Goal: Task Accomplishment & Management: Complete application form

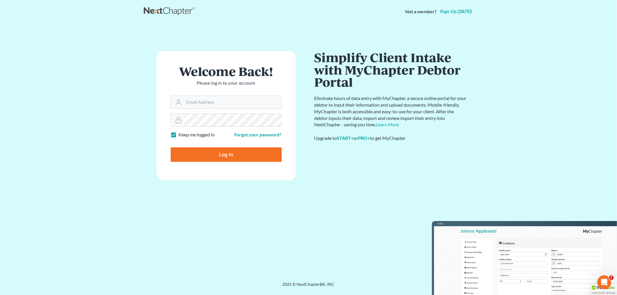
type input "[EMAIL_ADDRESS][DOMAIN_NAME]"
click at [216, 154] on input "Log In" at bounding box center [226, 154] width 111 height 14
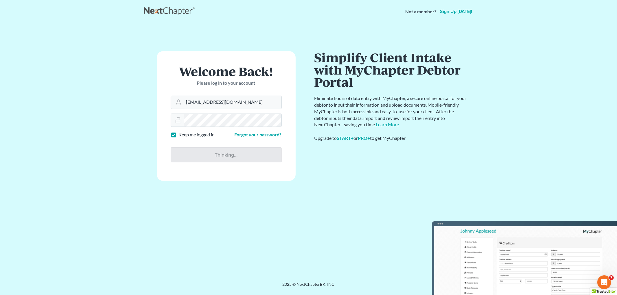
type input "Thinking..."
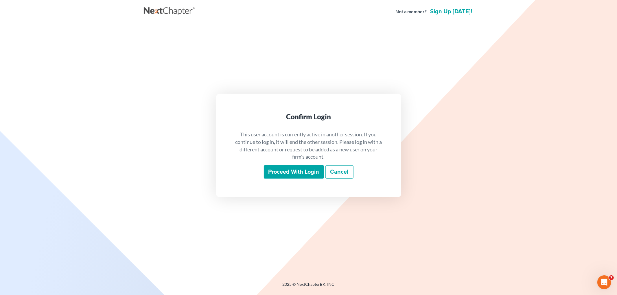
click at [316, 175] on input "Proceed with login" at bounding box center [294, 171] width 60 height 13
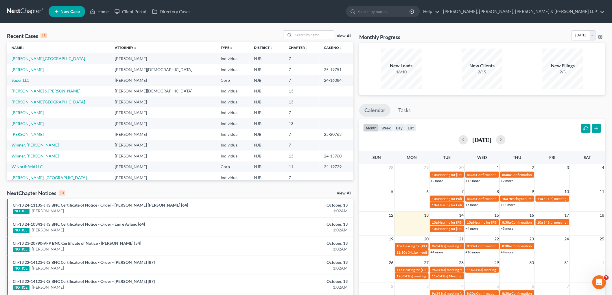
click at [59, 90] on link "[PERSON_NAME] & [PERSON_NAME]" at bounding box center [46, 90] width 69 height 5
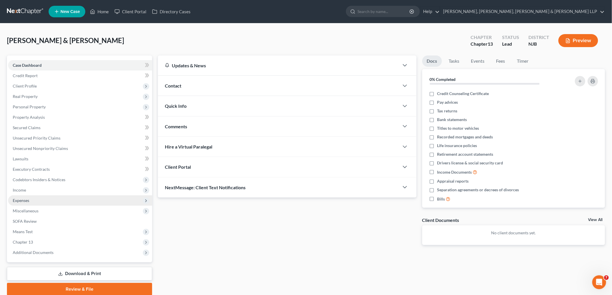
click at [19, 199] on span "Expenses" at bounding box center [21, 200] width 16 height 5
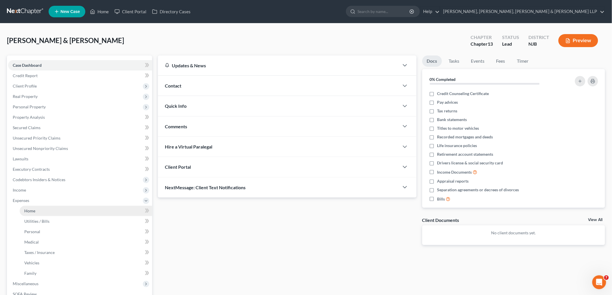
click at [25, 210] on span "Home" at bounding box center [29, 210] width 11 height 5
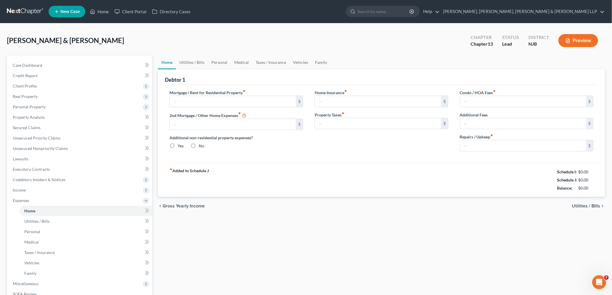
type input "2,274.72"
type input "0.00"
radio input "true"
type input "100.04"
type input "0.00"
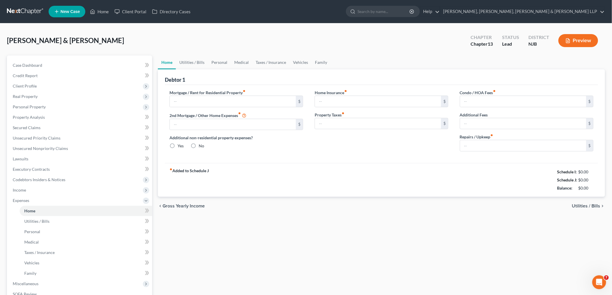
type input "500.00"
type input "0.00"
type input "106.00"
click at [38, 210] on link "Home" at bounding box center [86, 211] width 132 height 10
click at [193, 60] on link "Utilities / Bills" at bounding box center [192, 63] width 32 height 14
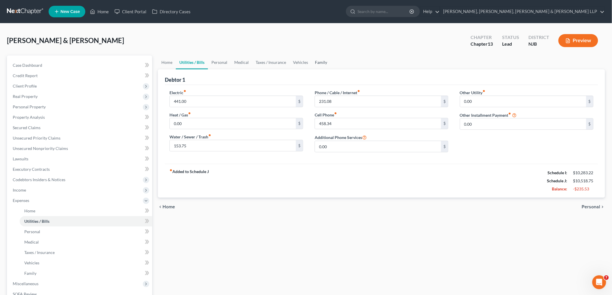
click at [320, 63] on link "Family" at bounding box center [320, 63] width 19 height 14
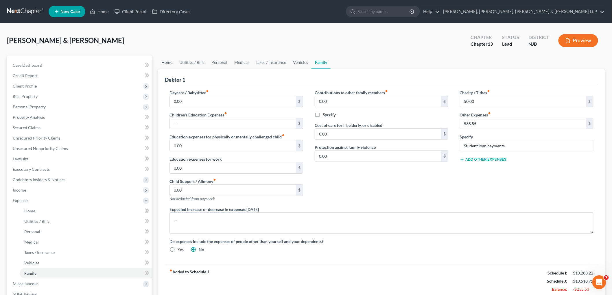
click at [171, 64] on link "Home" at bounding box center [167, 63] width 18 height 14
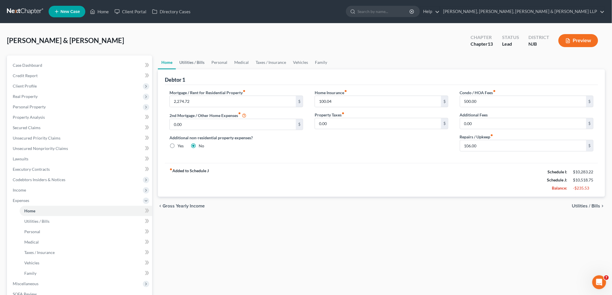
click at [186, 57] on link "Utilities / Bills" at bounding box center [192, 63] width 32 height 14
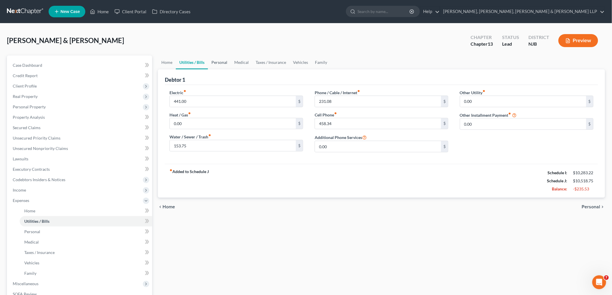
click at [219, 61] on link "Personal" at bounding box center [219, 63] width 23 height 14
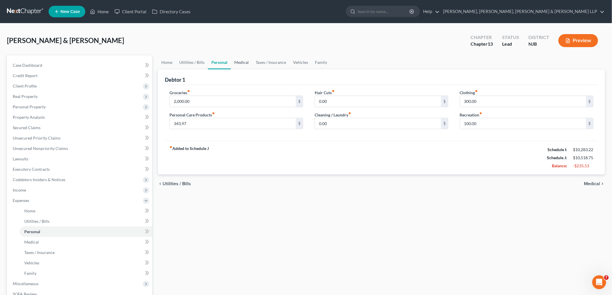
click at [241, 59] on link "Medical" at bounding box center [241, 63] width 21 height 14
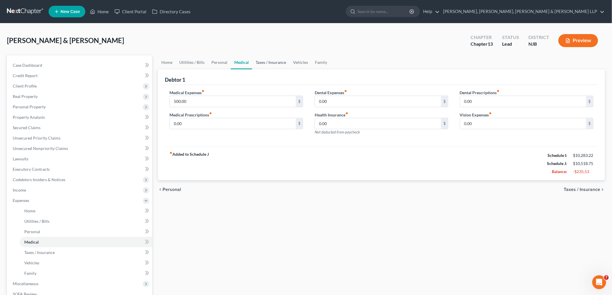
click at [272, 62] on link "Taxes / Insurance" at bounding box center [270, 63] width 37 height 14
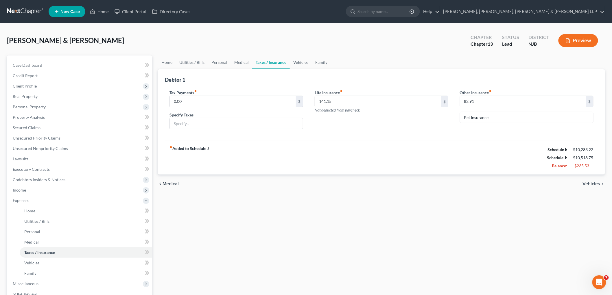
click at [300, 62] on link "Vehicles" at bounding box center [301, 63] width 22 height 14
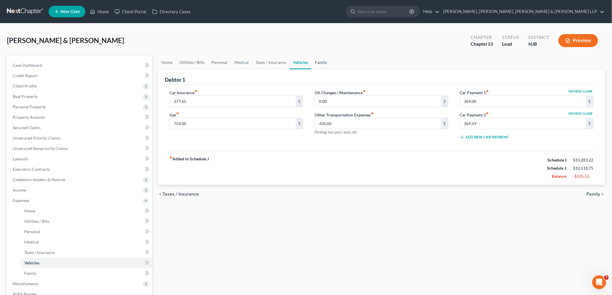
click at [325, 62] on link "Family" at bounding box center [320, 63] width 19 height 14
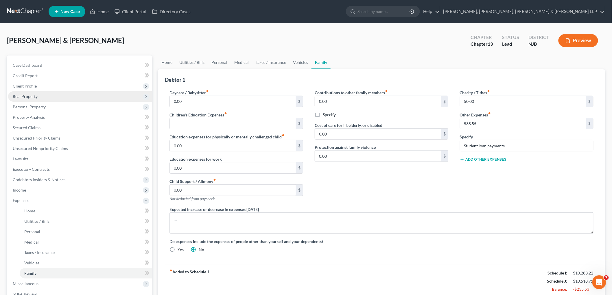
click at [27, 97] on span "Real Property" at bounding box center [25, 96] width 25 height 5
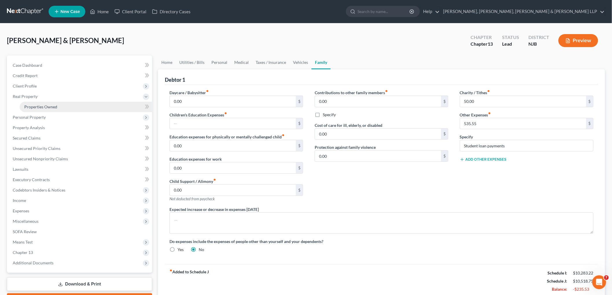
click at [36, 106] on span "Properties Owned" at bounding box center [40, 106] width 33 height 5
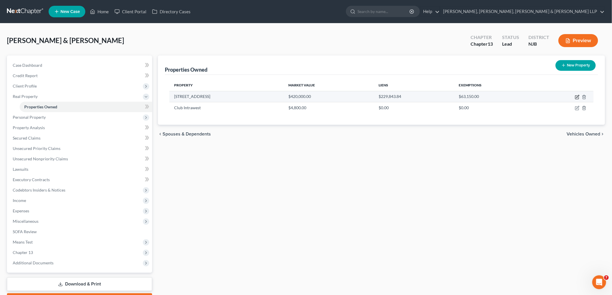
click at [578, 97] on icon "button" at bounding box center [577, 97] width 5 height 5
select select "33"
select select "8"
select select "2"
select select "5"
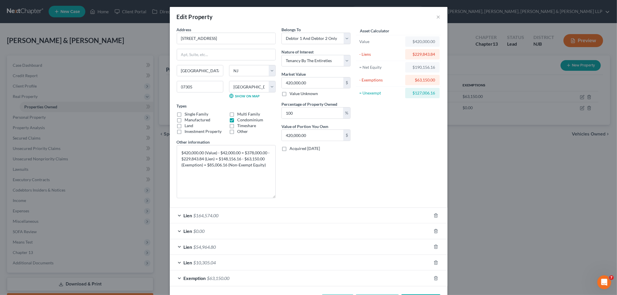
drag, startPoint x: 273, startPoint y: 162, endPoint x: 274, endPoint y: 198, distance: 35.9
click at [274, 198] on div "Address * [GEOGRAPHIC_DATA] [GEOGRAPHIC_DATA] [US_STATE][GEOGRAPHIC_DATA] [GEOG…" at bounding box center [226, 115] width 105 height 176
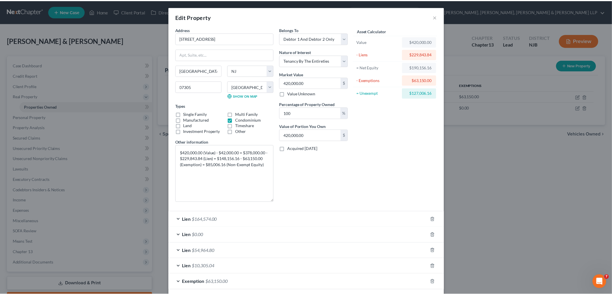
scroll to position [27, 0]
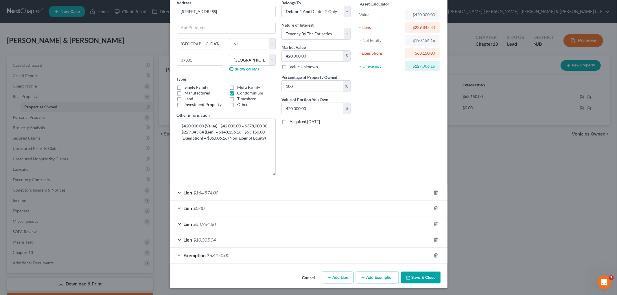
click at [311, 279] on button "Cancel" at bounding box center [309, 278] width 22 height 12
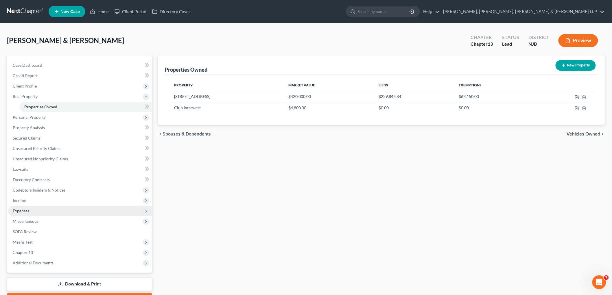
click at [30, 207] on span "Expenses" at bounding box center [80, 211] width 144 height 10
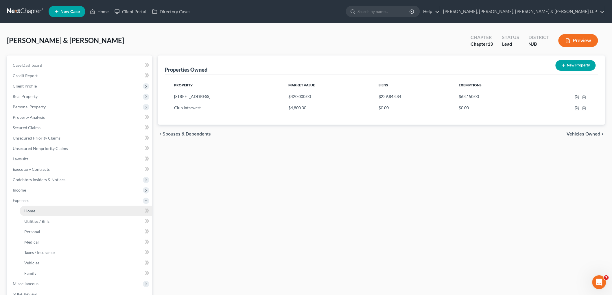
click at [33, 211] on span "Home" at bounding box center [29, 210] width 11 height 5
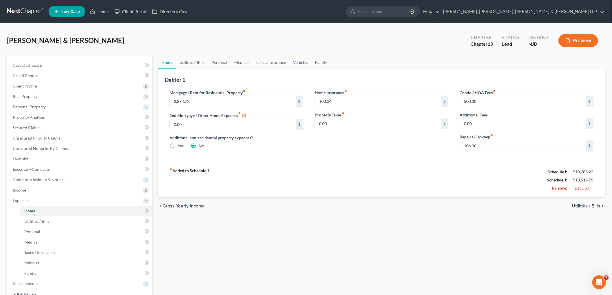
click at [196, 62] on link "Utilities / Bills" at bounding box center [192, 63] width 32 height 14
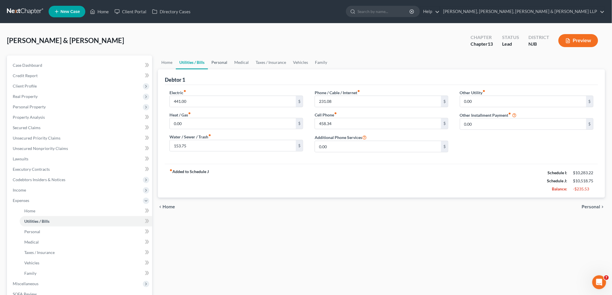
click at [218, 59] on link "Personal" at bounding box center [219, 63] width 23 height 14
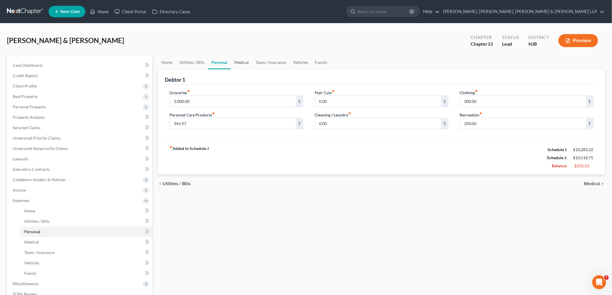
click at [242, 59] on link "Medical" at bounding box center [241, 63] width 21 height 14
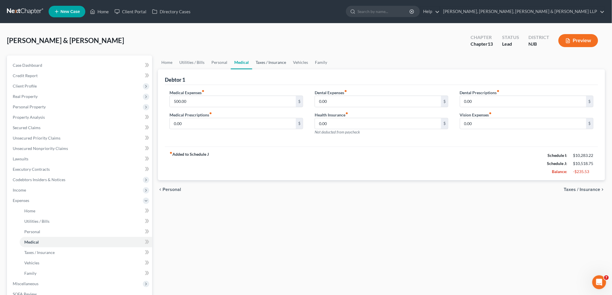
click at [260, 60] on link "Taxes / Insurance" at bounding box center [270, 63] width 37 height 14
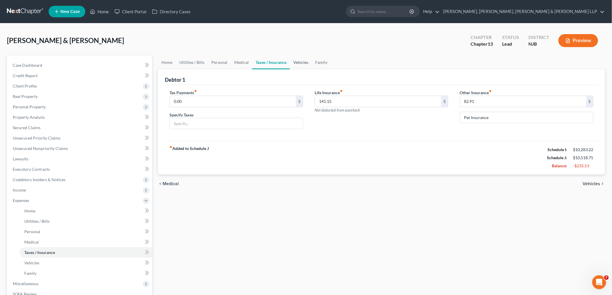
click at [295, 60] on link "Vehicles" at bounding box center [301, 63] width 22 height 14
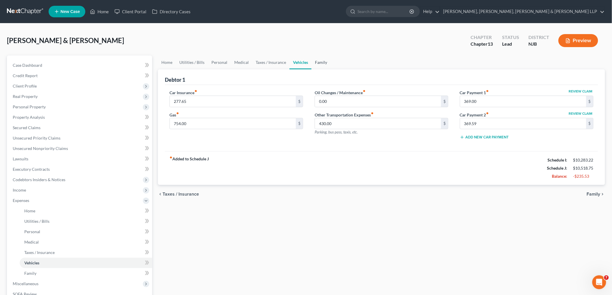
click at [315, 61] on link "Family" at bounding box center [320, 63] width 19 height 14
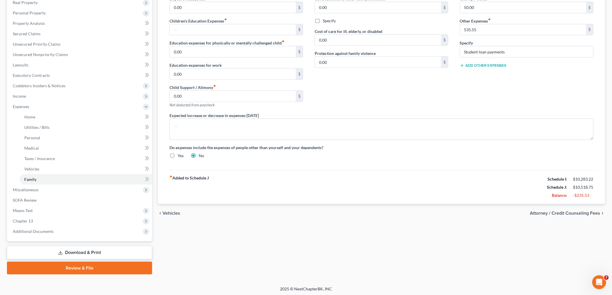
scroll to position [95, 0]
click at [381, 273] on div "Home Utilities / Bills Personal Medical Taxes / Insurance Vehicles Family Debto…" at bounding box center [381, 117] width 453 height 313
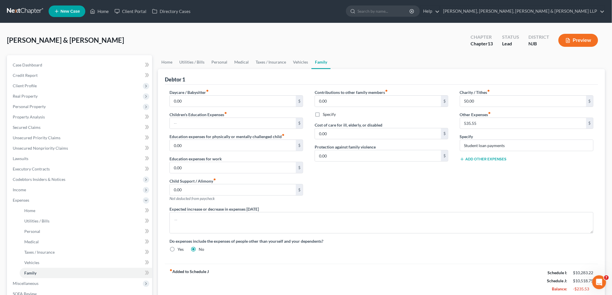
scroll to position [0, 0]
click at [104, 12] on link "Home" at bounding box center [99, 11] width 25 height 10
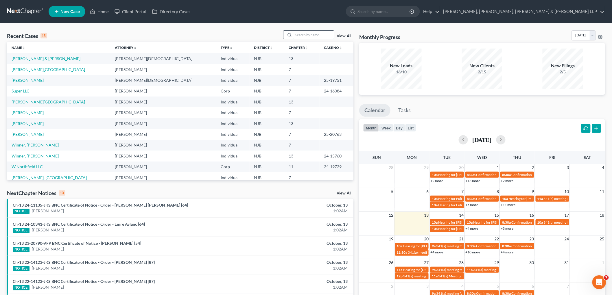
click at [310, 34] on input "search" at bounding box center [313, 35] width 40 height 8
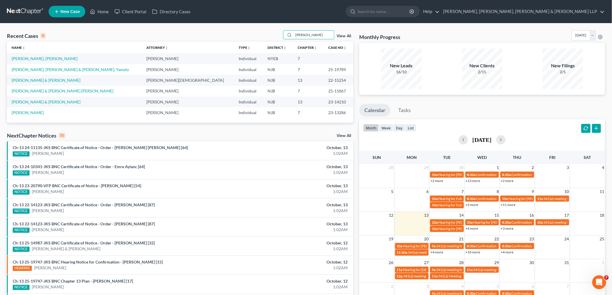
type input "[PERSON_NAME]"
click at [63, 10] on span "New Case" at bounding box center [69, 12] width 19 height 4
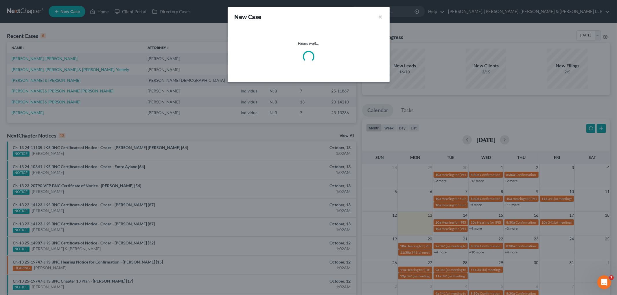
select select "51"
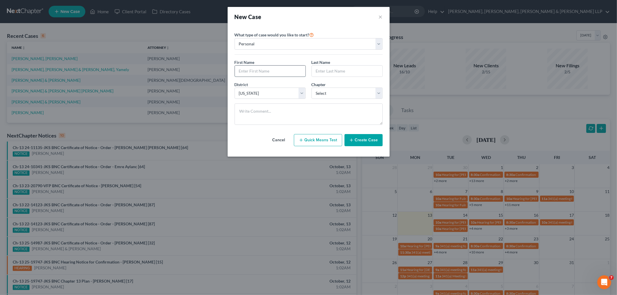
click at [285, 71] on input "text" at bounding box center [270, 71] width 71 height 11
type input "[PERSON_NAME]"
click at [338, 68] on input "text" at bounding box center [347, 71] width 71 height 11
paste input "[PERSON_NAME]"
type input "[PERSON_NAME]"
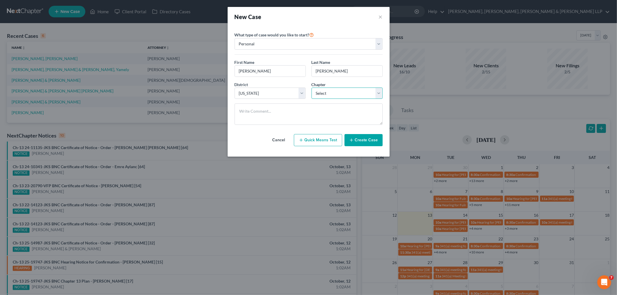
click at [322, 91] on select "Select 7 11 12 13" at bounding box center [346, 94] width 71 height 12
select select "3"
click at [311, 88] on select "Select 7 11 12 13" at bounding box center [346, 94] width 71 height 12
click at [361, 142] on button "Create Case" at bounding box center [363, 140] width 38 height 12
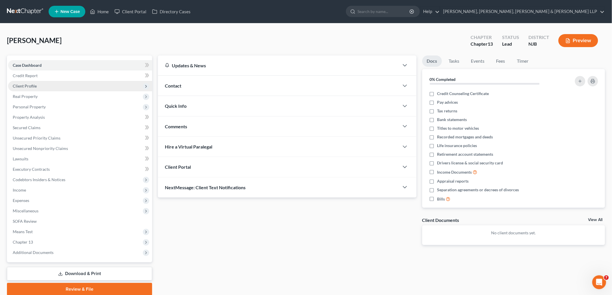
click at [34, 82] on span "Client Profile" at bounding box center [80, 86] width 144 height 10
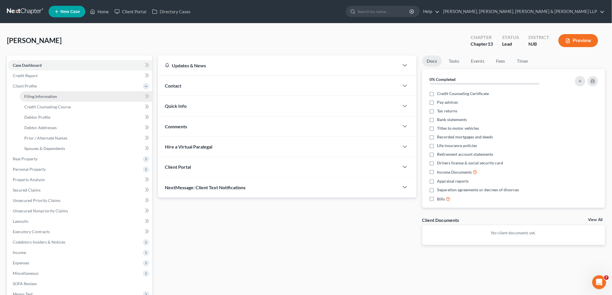
click at [38, 94] on span "Filing Information" at bounding box center [40, 96] width 33 height 5
select select "1"
select select "0"
select select "3"
select select "51"
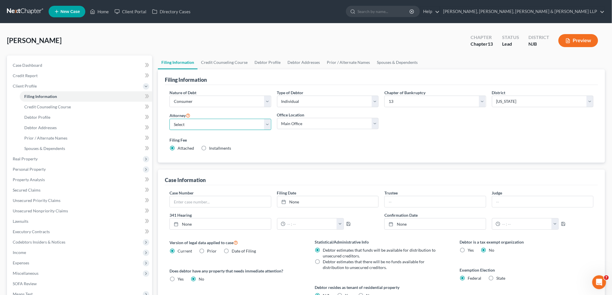
click at [229, 126] on select "Select [PERSON_NAME] - NJB [PERSON_NAME] - NYNB [PERSON_NAME] - NYEB [PERSON_NA…" at bounding box center [220, 125] width 102 height 12
select select "0"
click at [169, 119] on select "Select [PERSON_NAME] - NJB [PERSON_NAME] - NYNB [PERSON_NAME] - NYEB [PERSON_NA…" at bounding box center [220, 125] width 102 height 12
click at [305, 126] on select "Main Office Scura, [GEOGRAPHIC_DATA], [PERSON_NAME], [PERSON_NAME] & [PERSON_NA…" at bounding box center [328, 124] width 102 height 12
select select "0"
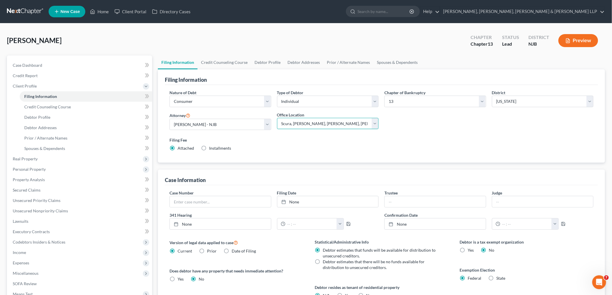
click at [277, 118] on select "Main Office Scura, [GEOGRAPHIC_DATA], [PERSON_NAME], [PERSON_NAME] & [PERSON_NA…" at bounding box center [328, 124] width 102 height 12
click at [223, 61] on link "Credit Counseling Course" at bounding box center [223, 63] width 53 height 14
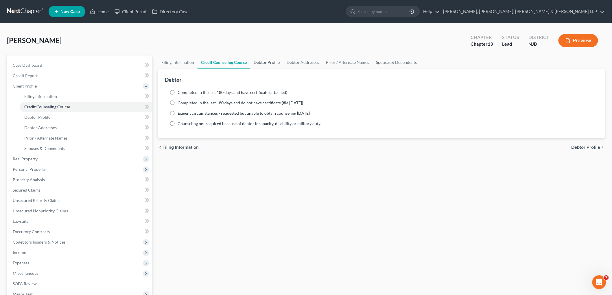
click at [271, 56] on link "Debtor Profile" at bounding box center [266, 63] width 33 height 14
select select "0"
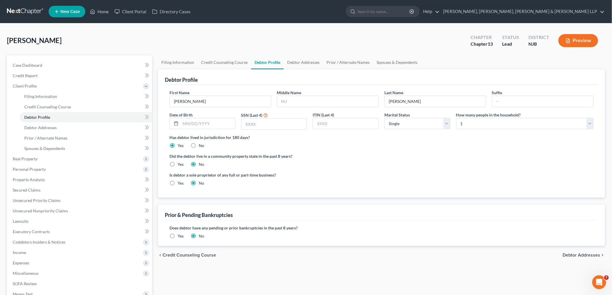
click at [178, 234] on label "Yes" at bounding box center [181, 236] width 6 height 6
click at [180, 234] on input "Yes" at bounding box center [182, 235] width 4 height 4
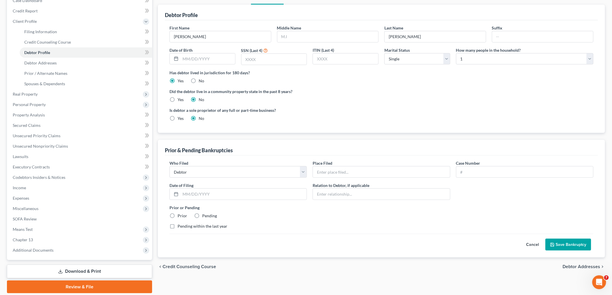
scroll to position [84, 0]
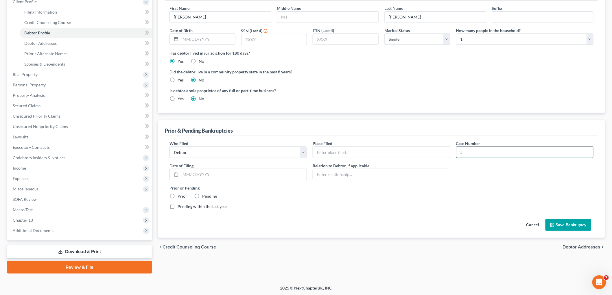
click at [482, 154] on input "text" at bounding box center [524, 152] width 137 height 11
paste input "25-14985-MEH"
type input "25-14985-MEH"
click at [178, 196] on label "Prior" at bounding box center [183, 196] width 10 height 6
click at [180, 196] on input "Prior" at bounding box center [182, 195] width 4 height 4
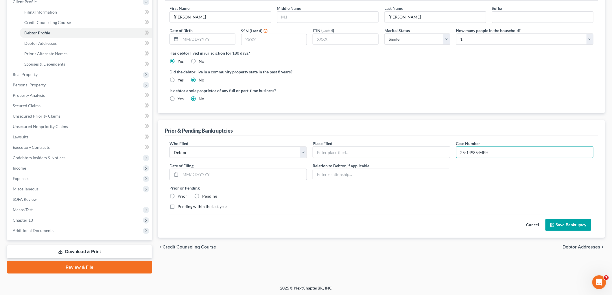
radio input "true"
click at [223, 175] on input "text" at bounding box center [243, 174] width 126 height 11
paste input "[DATE]"
type input "[DATE]"
click at [311, 193] on div "Prior or Pending Prior Pending" at bounding box center [382, 192] width 430 height 14
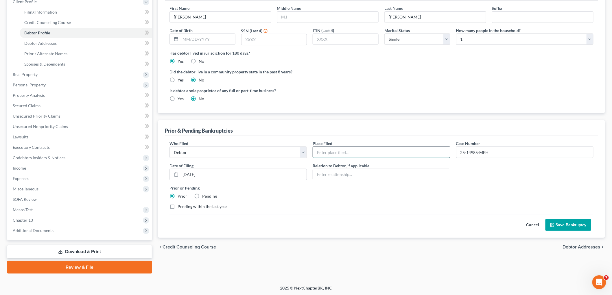
click at [354, 152] on input "text" at bounding box center [381, 152] width 137 height 11
type input "District of [US_STATE] ([GEOGRAPHIC_DATA])"
click at [323, 199] on div "Who Filed * Debtor Other Place Filed * District of [US_STATE] ([GEOGRAPHIC_DATA…" at bounding box center [382, 178] width 430 height 74
click at [570, 221] on button "Save Bankruptcy" at bounding box center [568, 225] width 46 height 12
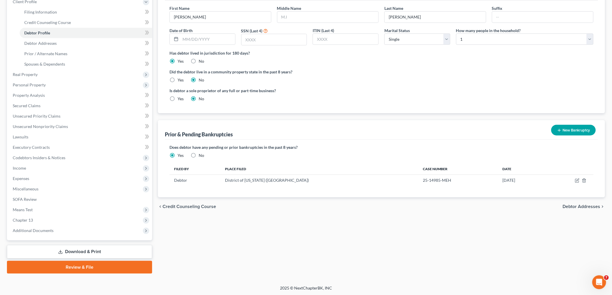
click at [570, 221] on div "Filing Information Credit Counseling Course Debtor Profile Debtor Addresses Pri…" at bounding box center [381, 122] width 453 height 303
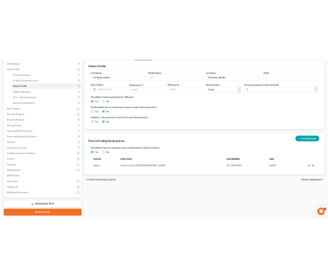
scroll to position [0, 0]
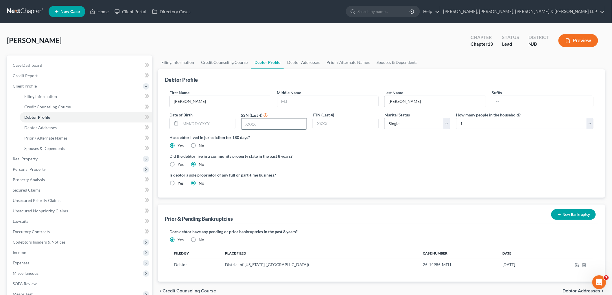
click at [262, 123] on input "text" at bounding box center [273, 124] width 65 height 11
type input "0907"
click at [299, 60] on link "Debtor Addresses" at bounding box center [303, 63] width 39 height 14
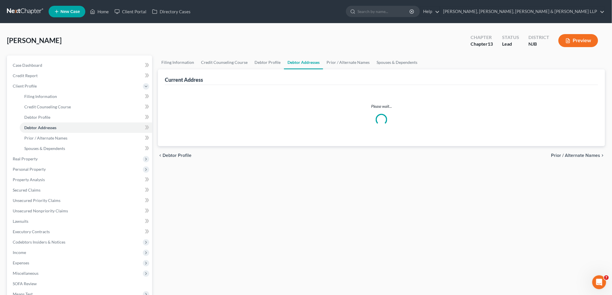
select select "0"
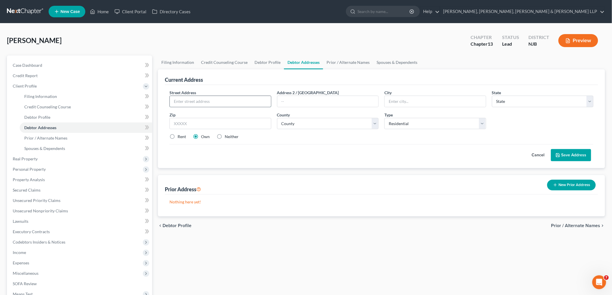
click at [234, 103] on input "text" at bounding box center [220, 101] width 101 height 11
paste input "[STREET_ADDRESS]"
type input "[STREET_ADDRESS]"
click at [202, 125] on input "text" at bounding box center [220, 124] width 102 height 12
paste input "08087"
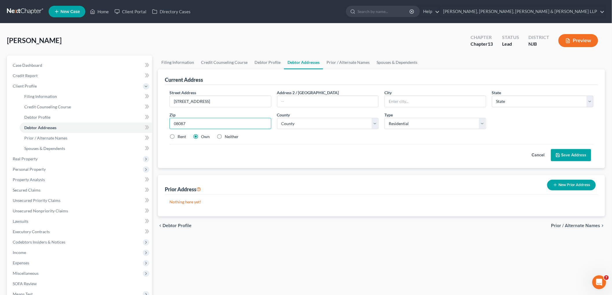
type input "08087"
type input "Tuckerton"
select select "33"
click at [291, 140] on div "Street Address * [STREET_ADDRESS] Address 2 / [GEOGRAPHIC_DATA] * [GEOGRAPHIC_D…" at bounding box center [382, 117] width 430 height 55
click at [333, 124] on select "County [GEOGRAPHIC_DATA] [GEOGRAPHIC_DATA] [GEOGRAPHIC_DATA] [GEOGRAPHIC_DATA] …" at bounding box center [328, 124] width 102 height 12
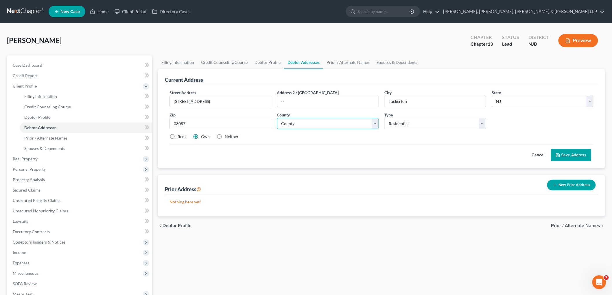
select select "14"
click at [277, 118] on select "County [GEOGRAPHIC_DATA] [GEOGRAPHIC_DATA] [GEOGRAPHIC_DATA] [GEOGRAPHIC_DATA] …" at bounding box center [328, 124] width 102 height 12
click at [373, 155] on div "Cancel Save Address" at bounding box center [381, 152] width 424 height 17
click at [575, 155] on button "Save Address" at bounding box center [571, 155] width 40 height 12
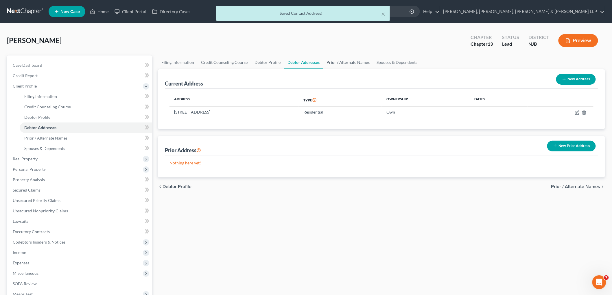
click at [341, 61] on link "Prior / Alternate Names" at bounding box center [348, 63] width 50 height 14
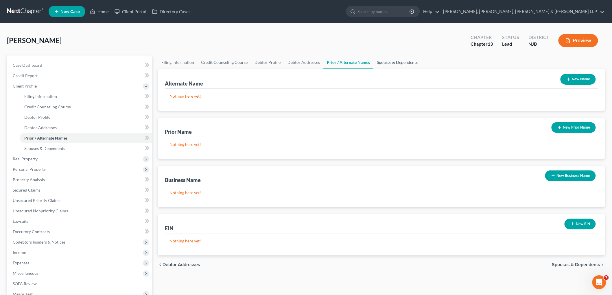
click at [398, 61] on link "Spouses & Dependents" at bounding box center [397, 63] width 48 height 14
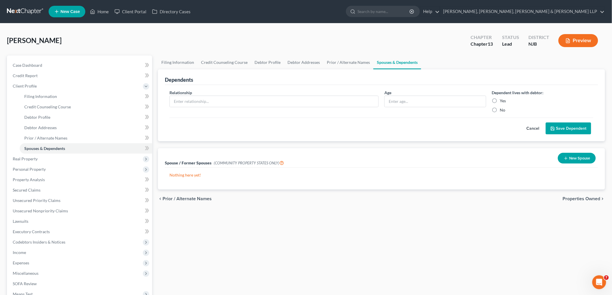
click at [573, 198] on span "Properties Owned" at bounding box center [582, 199] width 38 height 5
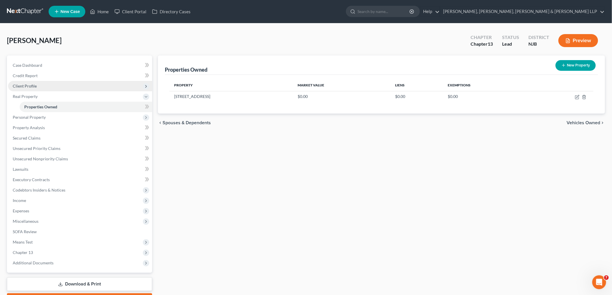
click at [25, 88] on span "Client Profile" at bounding box center [25, 86] width 24 height 5
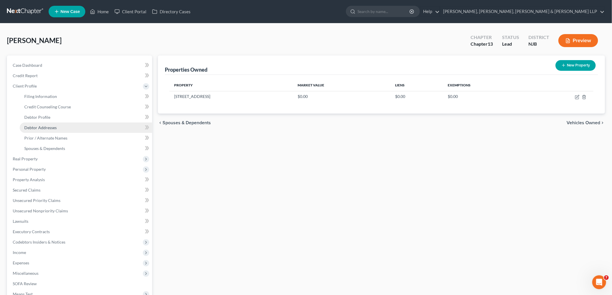
click at [41, 125] on span "Debtor Addresses" at bounding box center [40, 127] width 32 height 5
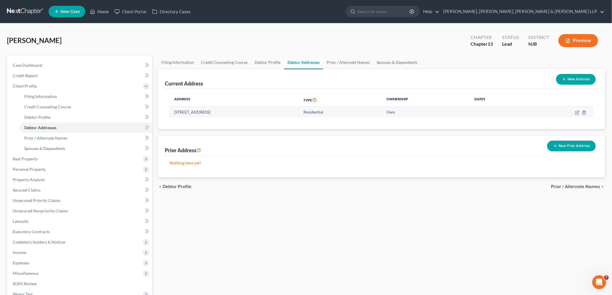
drag, startPoint x: 256, startPoint y: 114, endPoint x: 173, endPoint y: 112, distance: 82.7
click at [173, 112] on td "[STREET_ADDRESS]" at bounding box center [233, 112] width 129 height 11
copy td "[STREET_ADDRESS]"
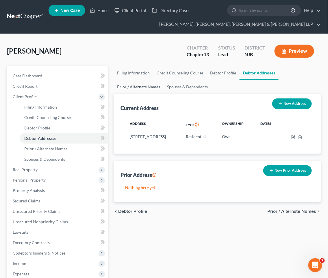
click at [131, 86] on link "Prior / Alternate Names" at bounding box center [139, 87] width 50 height 14
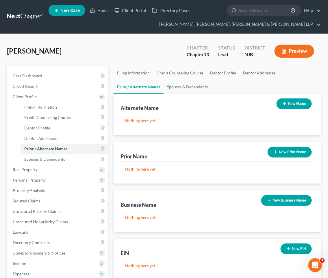
click at [296, 102] on button "New Name" at bounding box center [294, 103] width 35 height 11
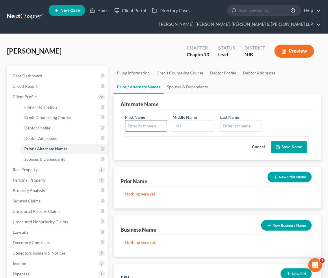
click at [141, 125] on input "text" at bounding box center [145, 125] width 41 height 11
type input "[PERSON_NAME]"
type input "a"
type input "[PERSON_NAME]"
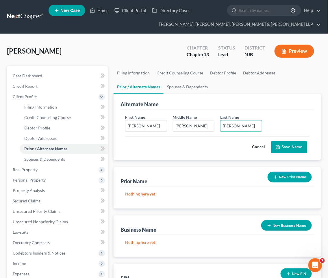
click at [289, 146] on button "Save Name" at bounding box center [289, 147] width 36 height 12
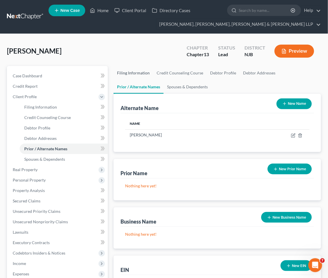
click at [132, 74] on link "Filing Information" at bounding box center [134, 73] width 40 height 14
select select "1"
select select "0"
select select "3"
select select "51"
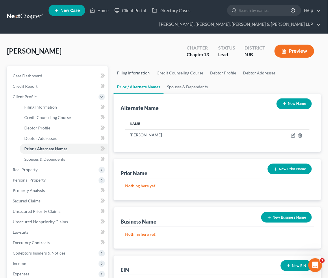
select select "0"
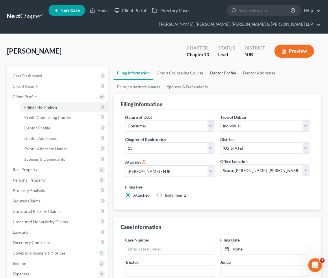
click at [218, 74] on link "Debtor Profile" at bounding box center [223, 73] width 33 height 14
select select "0"
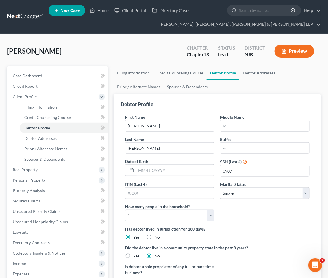
radio input "true"
click at [30, 84] on span "Credit Report" at bounding box center [25, 86] width 25 height 5
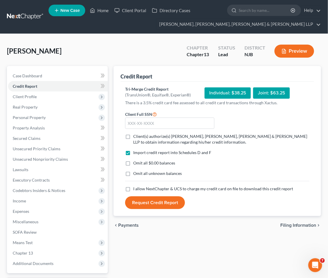
click at [133, 137] on label "Client(s) authorize(s) [PERSON_NAME], [PERSON_NAME], [PERSON_NAME] & [PERSON_NA…" at bounding box center [221, 139] width 176 height 12
click at [136, 137] on input "Client(s) authorize(s) [PERSON_NAME], [PERSON_NAME], [PERSON_NAME] & [PERSON_NA…" at bounding box center [138, 135] width 4 height 4
checkbox input "true"
click at [133, 189] on label "I allow NextChapter & UCS to charge my credit card on file to download this cre…" at bounding box center [213, 189] width 160 height 6
click at [136, 189] on input "I allow NextChapter & UCS to charge my credit card on file to download this cre…" at bounding box center [138, 188] width 4 height 4
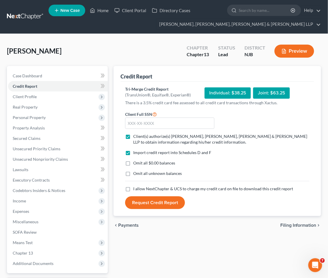
checkbox input "true"
click at [133, 162] on label "Omit all $0.00 balances" at bounding box center [154, 163] width 42 height 6
click at [136, 162] on input "Omit all $0.00 balances" at bounding box center [138, 162] width 4 height 4
checkbox input "true"
click at [113, 47] on div "[PERSON_NAME] Upgraded Chapter Chapter 13 Status [GEOGRAPHIC_DATA] [GEOGRAPHIC_…" at bounding box center [164, 53] width 314 height 25
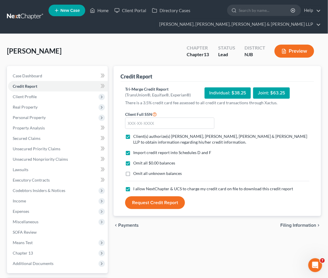
click at [34, 97] on span "Client Profile" at bounding box center [25, 96] width 24 height 5
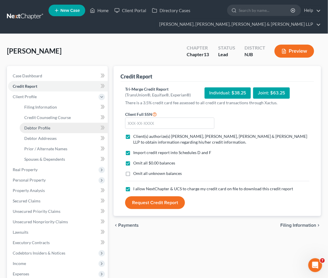
click at [45, 124] on link "Debtor Profile" at bounding box center [64, 128] width 88 height 10
select select "0"
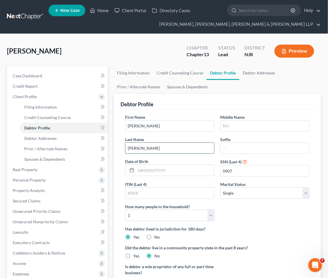
click at [139, 146] on input "[PERSON_NAME]" at bounding box center [169, 148] width 89 height 11
drag, startPoint x: 141, startPoint y: 147, endPoint x: 106, endPoint y: 145, distance: 35.6
click at [106, 145] on div "Petition Navigation Case Dashboard Payments Invoices Payments Payments Credit R…" at bounding box center [164, 237] width 320 height 342
type input "[PERSON_NAME]"
click at [250, 125] on input "text" at bounding box center [265, 125] width 89 height 11
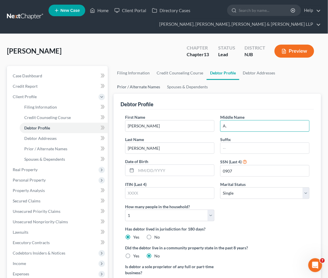
type input "A."
click at [136, 87] on link "Prior / Alternate Names" at bounding box center [139, 87] width 50 height 14
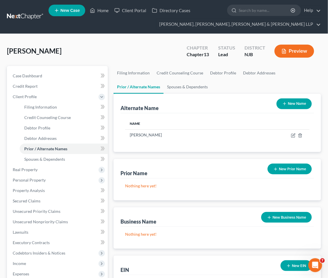
click at [291, 102] on button "New Name" at bounding box center [294, 103] width 35 height 11
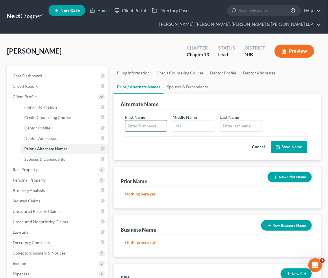
click at [154, 123] on input "text" at bounding box center [145, 125] width 41 height 11
type input "[PERSON_NAME]"
click at [241, 124] on input "text" at bounding box center [241, 125] width 41 height 11
paste input "[PERSON_NAME]"
type input "[PERSON_NAME]"
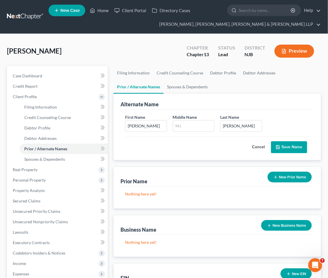
click at [281, 111] on div "First Name [PERSON_NAME] Middle Name Last Name * [PERSON_NAME] Cancel Save Name" at bounding box center [218, 134] width 194 height 51
click at [291, 148] on button "Save Name" at bounding box center [289, 147] width 36 height 12
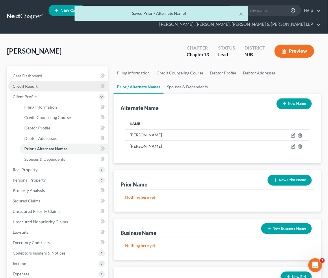
click at [21, 87] on span "Credit Report" at bounding box center [25, 86] width 25 height 5
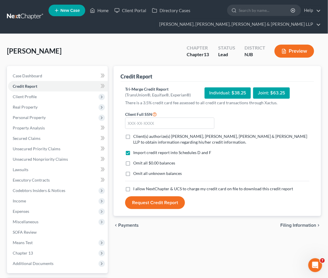
click at [133, 137] on label "Client(s) authorize(s) [PERSON_NAME], [PERSON_NAME], [PERSON_NAME] & [PERSON_NA…" at bounding box center [221, 139] width 176 height 12
click at [136, 137] on input "Client(s) authorize(s) [PERSON_NAME], [PERSON_NAME], [PERSON_NAME] & [PERSON_NA…" at bounding box center [138, 135] width 4 height 4
checkbox input "true"
click at [133, 190] on label "I allow NextChapter & UCS to charge my credit card on file to download this cre…" at bounding box center [213, 189] width 160 height 6
click at [136, 189] on input "I allow NextChapter & UCS to charge my credit card on file to download this cre…" at bounding box center [138, 188] width 4 height 4
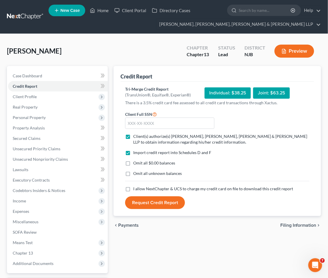
checkbox input "true"
click at [133, 164] on label "Omit all $0.00 balances" at bounding box center [154, 163] width 42 height 6
click at [136, 164] on input "Omit all $0.00 balances" at bounding box center [138, 162] width 4 height 4
checkbox input "true"
click at [173, 120] on input "text" at bounding box center [169, 123] width 89 height 12
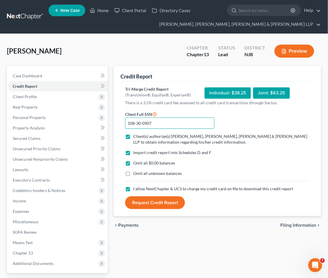
type input "108-30-0907"
click at [214, 150] on div "Import credit report into Schedules D and F" at bounding box center [217, 152] width 184 height 6
click at [218, 149] on div "Import credit report into Schedules D and F" at bounding box center [217, 152] width 184 height 6
click at [162, 201] on button "Request Credit Report" at bounding box center [155, 202] width 60 height 13
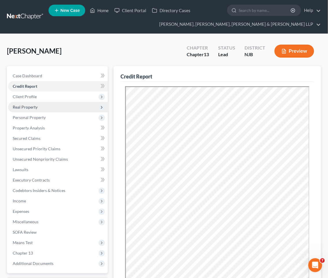
click at [34, 106] on span "Real Property" at bounding box center [25, 106] width 25 height 5
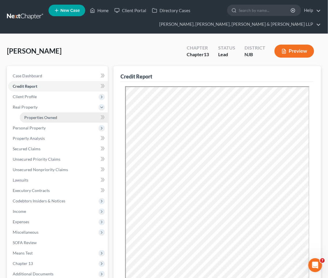
click at [36, 114] on link "Properties Owned" at bounding box center [64, 117] width 88 height 10
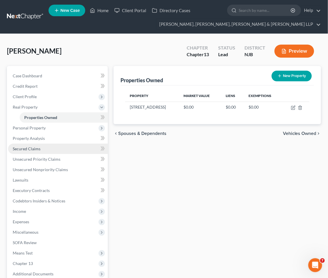
click at [28, 146] on span "Secured Claims" at bounding box center [27, 148] width 28 height 5
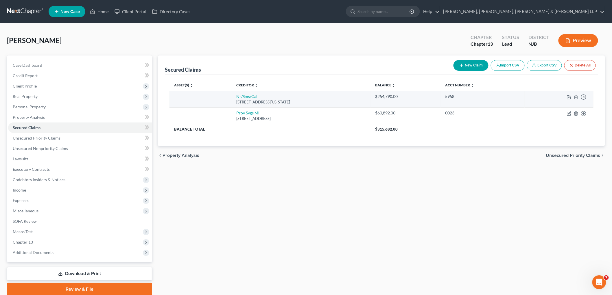
drag, startPoint x: 315, startPoint y: 102, endPoint x: 227, endPoint y: 98, distance: 88.6
click at [232, 98] on td "Nr/Sms/[GEOGRAPHIC_DATA][STREET_ADDRESS][US_STATE]" at bounding box center [301, 99] width 139 height 16
copy td "Nr/Sms/[GEOGRAPHIC_DATA][STREET_ADDRESS][US_STATE]"
click at [568, 96] on icon "button" at bounding box center [568, 97] width 3 height 3
select select "39"
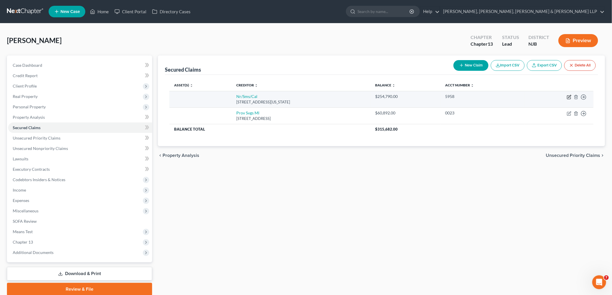
select select "0"
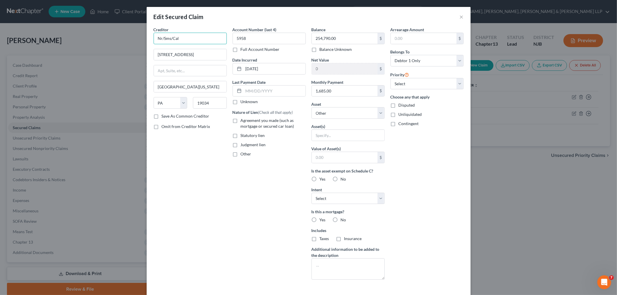
drag, startPoint x: 191, startPoint y: 37, endPoint x: 142, endPoint y: 33, distance: 49.3
click at [142, 33] on div "Edit Secured Claim × Creditor * Nr/Sms/[GEOGRAPHIC_DATA] [GEOGRAPHIC_DATA][US_S…" at bounding box center [308, 147] width 617 height 295
paste input "[STREET_ADDRESS][US_STATE]"
drag, startPoint x: 166, startPoint y: 37, endPoint x: 237, endPoint y: 41, distance: 70.9
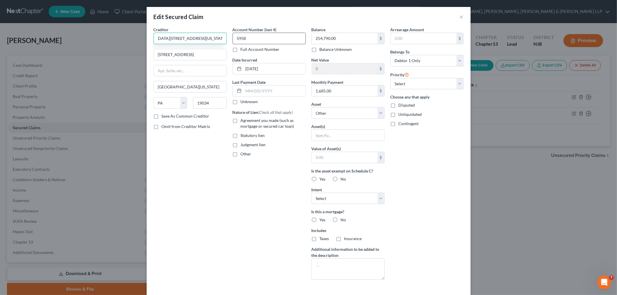
click at [237, 41] on div "Creditor * Nr/Sms/[GEOGRAPHIC_DATA][STREET_ADDRESS][US_STATE] [GEOGRAPHIC_DATA]…" at bounding box center [309, 156] width 316 height 258
type input "N"
click at [210, 54] on input "[STREET_ADDRESS]" at bounding box center [190, 54] width 73 height 11
type input "NewRez, LLC"
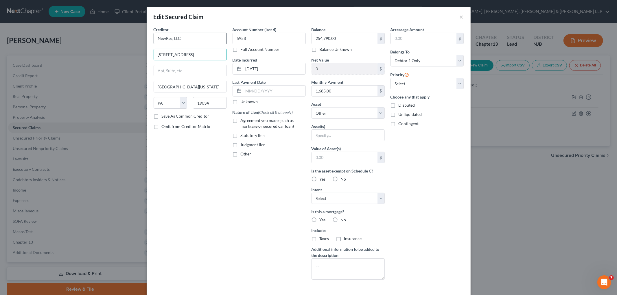
type input "[STREET_ADDRESS]"
click at [171, 38] on input "NewRez, LLC" at bounding box center [190, 39] width 73 height 12
type input "NewRez LLC"
click at [198, 183] on div "Creditor * NewRez LLC [STREET_ADDRESS][GEOGRAPHIC_DATA][US_STATE][US_STATE] CO …" at bounding box center [190, 156] width 79 height 258
click at [333, 109] on select "Select Other Multiple Assets [STREET_ADDRESS] - $0.0" at bounding box center [347, 113] width 73 height 12
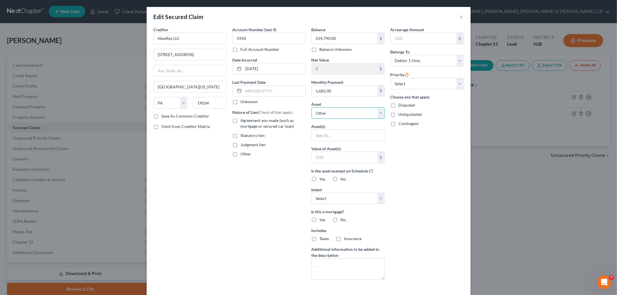
select select "2"
click at [311, 107] on select "Select Other Multiple Assets [STREET_ADDRESS] - $0.0" at bounding box center [347, 113] width 73 height 12
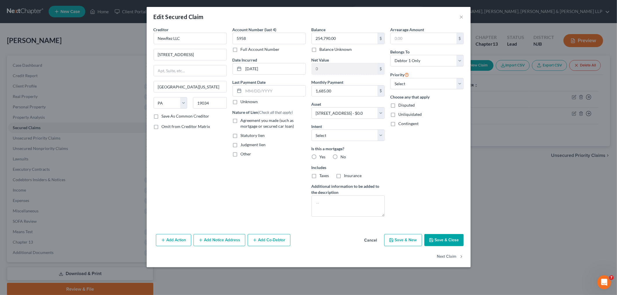
click at [241, 121] on label "Agreement you made (such as mortgage or secured car loan)" at bounding box center [273, 124] width 65 height 12
click at [243, 121] on input "Agreement you made (such as mortgage or secured car loan)" at bounding box center [245, 120] width 4 height 4
checkbox input "true"
click at [319, 156] on label "Yes" at bounding box center [322, 157] width 6 height 6
click at [322, 156] on input "Yes" at bounding box center [324, 156] width 4 height 4
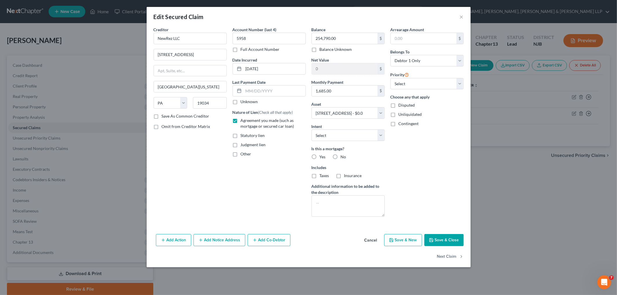
radio input "true"
click at [319, 177] on label "Taxes" at bounding box center [324, 176] width 10 height 6
click at [322, 177] on input "Taxes" at bounding box center [324, 175] width 4 height 4
checkbox input "true"
click at [344, 176] on label "Insurance" at bounding box center [353, 176] width 18 height 6
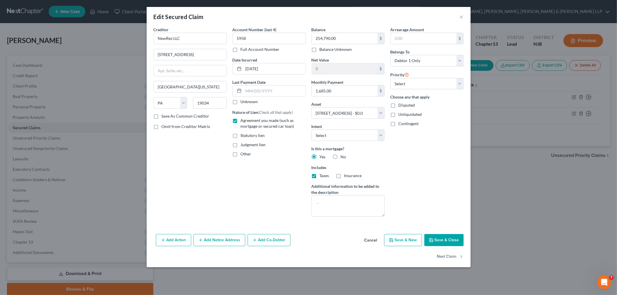
click at [346, 176] on input "Insurance" at bounding box center [348, 175] width 4 height 4
checkbox input "true"
click at [422, 84] on select "Select 1st 2nd 3rd 4th 5th 6th 7th 8th 9th 10th 11th 12th 13th 14th 15th 16th 1…" at bounding box center [426, 84] width 73 height 12
select select "0"
click at [390, 78] on select "Select 1st 2nd 3rd 4th 5th 6th 7th 8th 9th 10th 11th 12th 13th 14th 15th 16th 1…" at bounding box center [426, 84] width 73 height 12
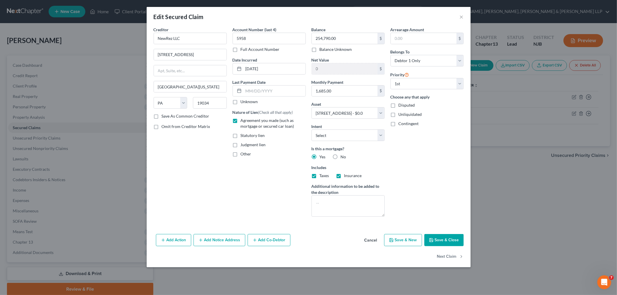
click at [414, 168] on div "Arrearage Amount $ Belongs To * Select Debtor 1 Only Debtor 2 Only Debtor 1 And…" at bounding box center [426, 124] width 79 height 195
click at [453, 242] on button "Save & Close" at bounding box center [443, 240] width 39 height 12
select select
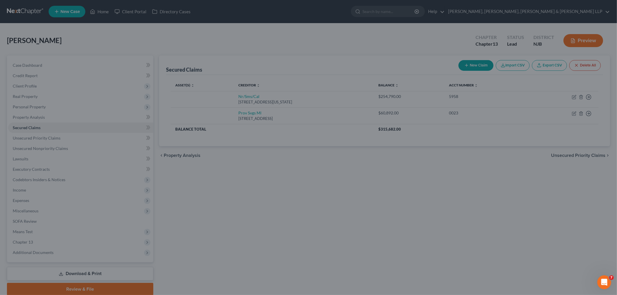
type input "-254,790.00"
select select "2"
type input "0"
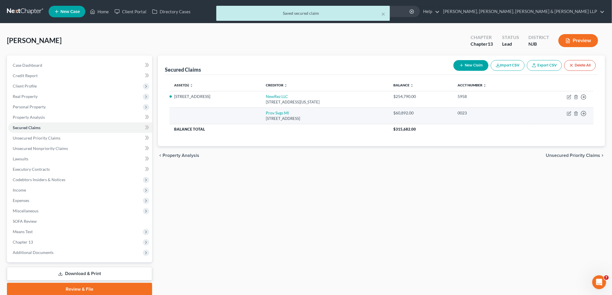
drag, startPoint x: 336, startPoint y: 119, endPoint x: 254, endPoint y: 112, distance: 82.1
click at [261, 112] on td "Prov Svgs Ml [STREET_ADDRESS]" at bounding box center [325, 116] width 128 height 16
copy td "Prov Svgs Ml [STREET_ADDRESS]"
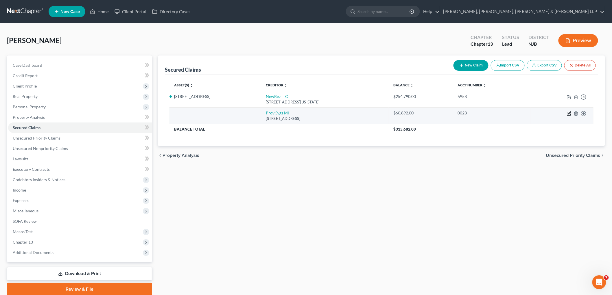
click at [569, 113] on icon "button" at bounding box center [569, 113] width 3 height 3
select select "33"
select select "0"
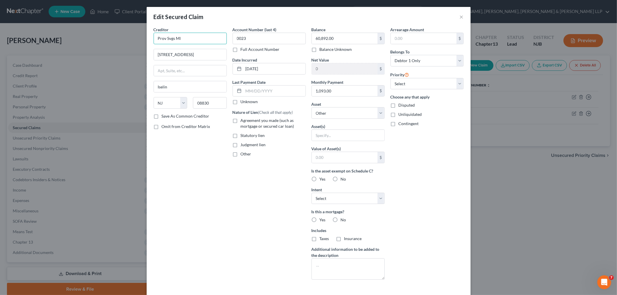
drag, startPoint x: 192, startPoint y: 33, endPoint x: 141, endPoint y: 33, distance: 51.2
click at [141, 33] on div "Edit Secured Claim × Creditor * Prov Svgs Ml [GEOGRAPHIC_DATA] [GEOGRAPHIC_DATA…" at bounding box center [308, 147] width 617 height 295
paste input "ident Bank"
type input "Provident Bank"
click at [192, 146] on div "Creditor * Provident Bank [STREET_ADDRESS] [GEOGRAPHIC_DATA] [US_STATE] AK AR A…" at bounding box center [190, 156] width 79 height 258
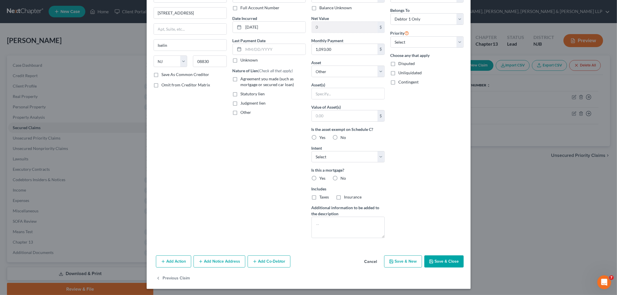
scroll to position [43, 0]
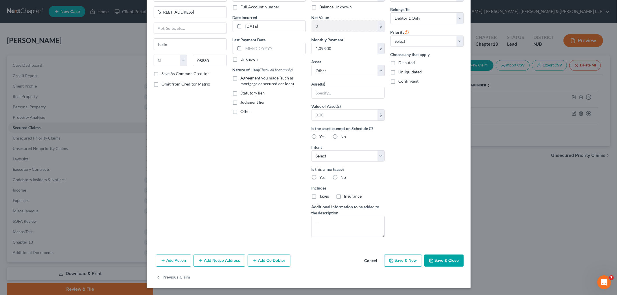
click at [437, 261] on button "Save & Close" at bounding box center [443, 261] width 39 height 12
select select
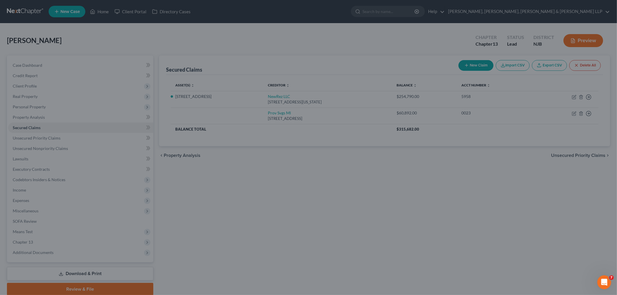
type input "0"
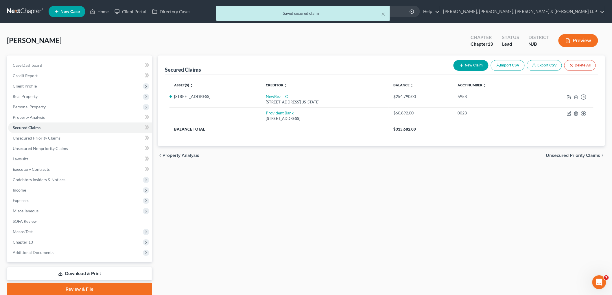
click at [560, 154] on span "Unsecured Priority Claims" at bounding box center [573, 155] width 54 height 5
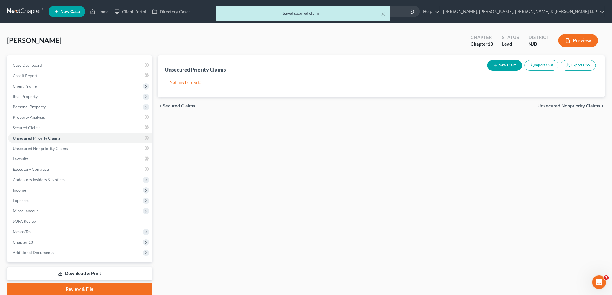
click at [506, 64] on button "New Claim" at bounding box center [504, 65] width 35 height 11
select select "0"
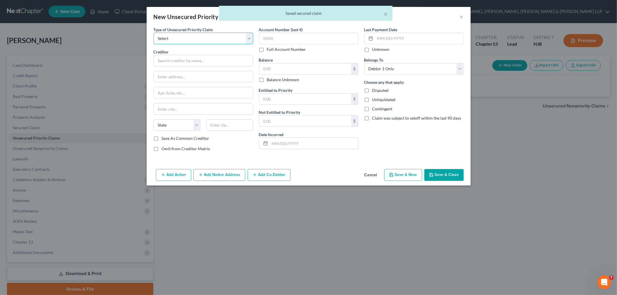
click at [194, 39] on select "Select Taxes & Other Government Units Domestic Support Obligations Extensions o…" at bounding box center [203, 39] width 99 height 12
select select "0"
click at [154, 33] on select "Select Taxes & Other Government Units Domestic Support Obligations Extensions o…" at bounding box center [203, 39] width 99 height 12
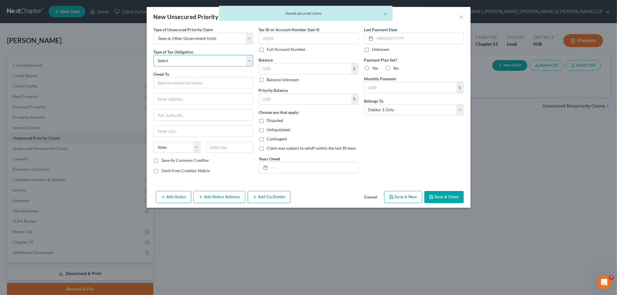
click at [184, 62] on select "Select Federal City State Franchise Tax Board Other" at bounding box center [203, 61] width 99 height 12
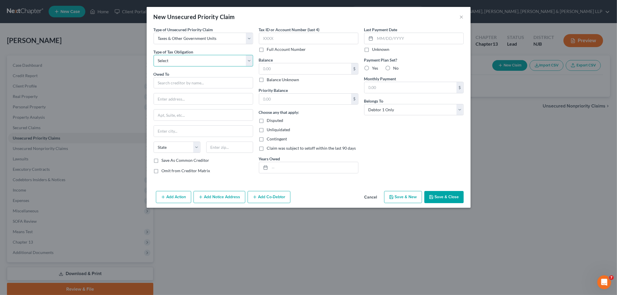
select select "0"
click at [154, 55] on select "Select Federal City State Franchise Tax Board Other" at bounding box center [203, 61] width 99 height 12
click at [185, 78] on input "text" at bounding box center [203, 83] width 99 height 12
click at [185, 94] on div "Internal Revenue Service" at bounding box center [188, 93] width 60 height 6
type input "Internal Revenue Service"
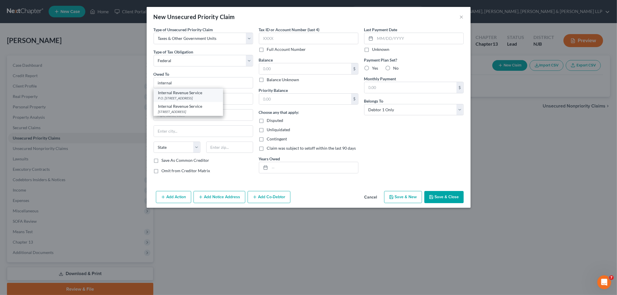
type input "P.O. Box 7346"
type input "[GEOGRAPHIC_DATA]"
select select "39"
type input "19101"
click at [446, 195] on button "Save & Close" at bounding box center [443, 197] width 39 height 12
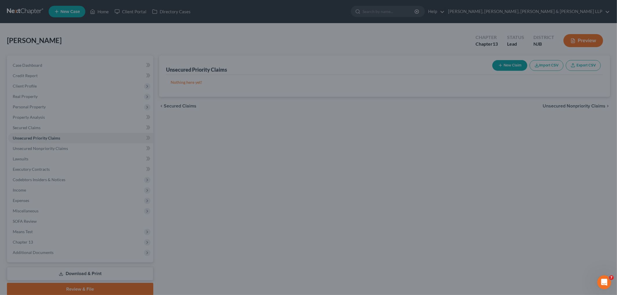
type input "0.00"
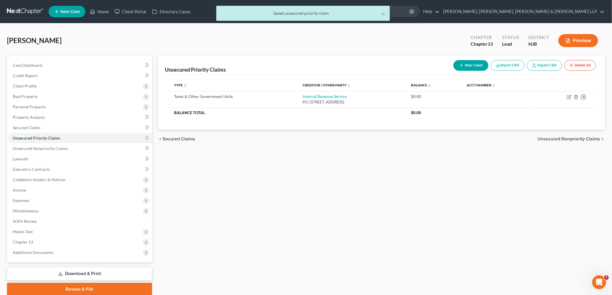
click at [479, 62] on button "New Claim" at bounding box center [470, 65] width 35 height 11
select select "0"
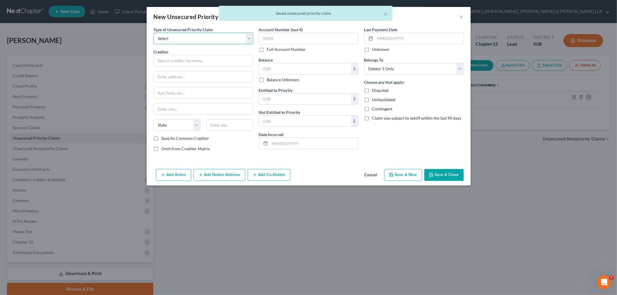
click at [182, 41] on select "Select Taxes & Other Government Units Domestic Support Obligations Extensions o…" at bounding box center [203, 39] width 99 height 12
select select "0"
click at [154, 33] on select "Select Taxes & Other Government Units Domestic Support Obligations Extensions o…" at bounding box center [203, 39] width 99 height 12
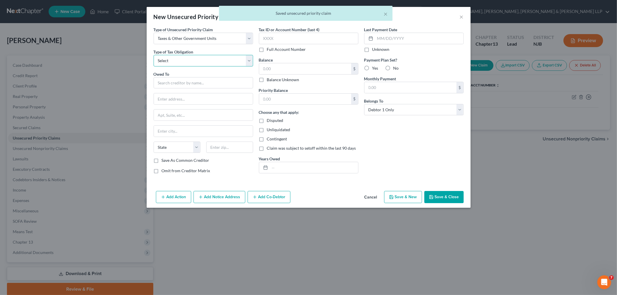
click at [176, 61] on select "Select Federal City State Franchise Tax Board Other" at bounding box center [203, 61] width 99 height 12
select select "2"
click at [154, 55] on select "Select Federal City State Franchise Tax Board Other" at bounding box center [203, 61] width 99 height 12
click at [177, 85] on input "text" at bounding box center [203, 83] width 99 height 12
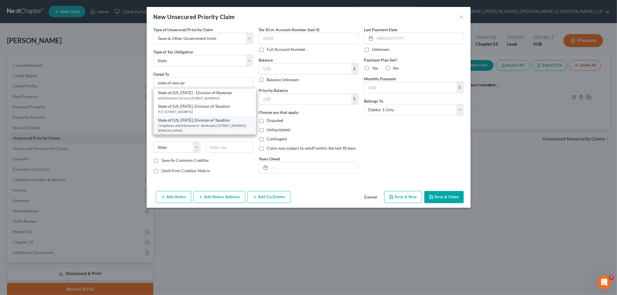
click at [186, 123] on div "State of [US_STATE], Division of Taxation" at bounding box center [204, 120] width 93 height 6
type input "State of [US_STATE], Division of Taxation"
type input "Compliance and Enforcement - Bankruptcy Unit"
type input "[STREET_ADDRESS][PERSON_NAME]"
type input "[GEOGRAPHIC_DATA]"
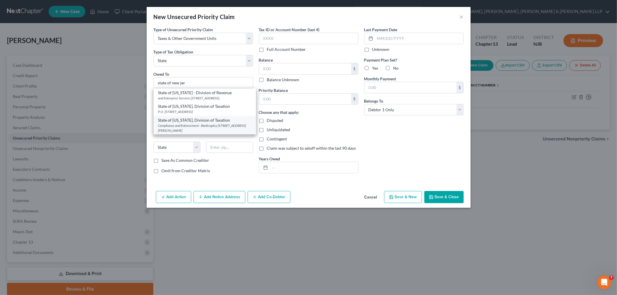
select select "33"
type input "08695"
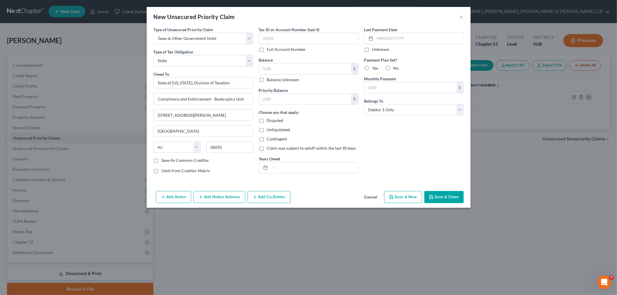
click at [458, 199] on button "Save & Close" at bounding box center [443, 197] width 39 height 12
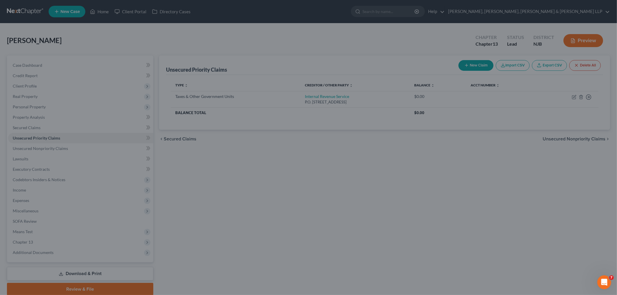
type input "0.00"
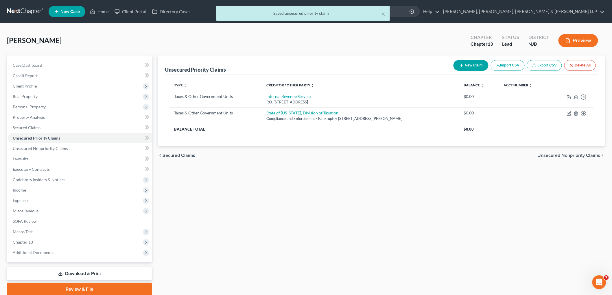
click at [564, 156] on span "Unsecured Nonpriority Claims" at bounding box center [568, 155] width 63 height 5
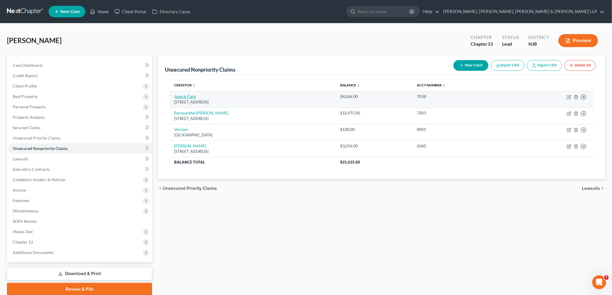
drag, startPoint x: 238, startPoint y: 103, endPoint x: 174, endPoint y: 96, distance: 64.3
click at [174, 96] on td "Jpmcb Card [STREET_ADDRESS]" at bounding box center [252, 99] width 166 height 16
copy td "Jpmcb Card [STREET_ADDRESS]"
click at [570, 97] on icon "button" at bounding box center [569, 97] width 5 height 5
select select "7"
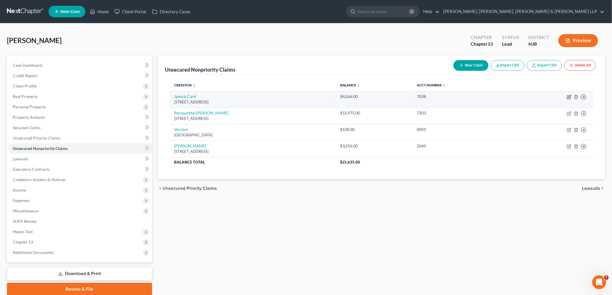
select select "0"
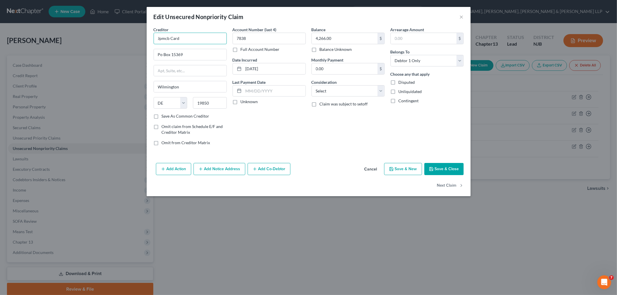
drag, startPoint x: 169, startPoint y: 38, endPoint x: 133, endPoint y: 38, distance: 35.6
click at [133, 38] on div "Edit Unsecured Nonpriority Claim × Creditor * Jpmcb Card Po Box [GEOGRAPHIC_DAT…" at bounding box center [308, 147] width 617 height 295
paste input "PMorgan Chase Bank"
type input "JPMorgan Chase Bank Card"
click at [292, 128] on div "Account Number (last 4) 7838 Full Account Number Date Incurred [DATE] Last Paym…" at bounding box center [269, 89] width 79 height 124
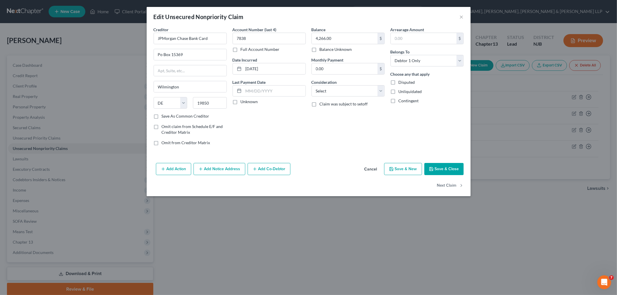
click at [446, 168] on button "Save & Close" at bounding box center [443, 169] width 39 height 12
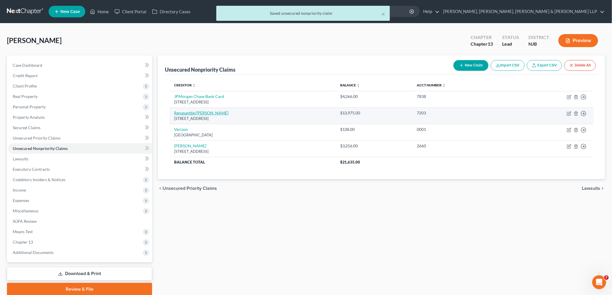
drag, startPoint x: 253, startPoint y: 119, endPoint x: 174, endPoint y: 114, distance: 78.8
click at [174, 114] on td "Renasantbk/Greensky [STREET_ADDRESS]" at bounding box center [252, 116] width 166 height 16
copy td "Renasantbk/Greensky [STREET_ADDRESS]"
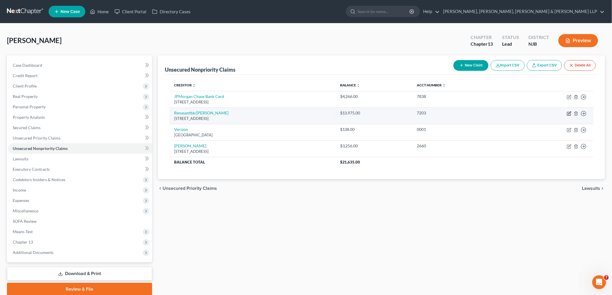
click at [567, 112] on icon "button" at bounding box center [568, 113] width 3 height 3
select select "10"
select select "0"
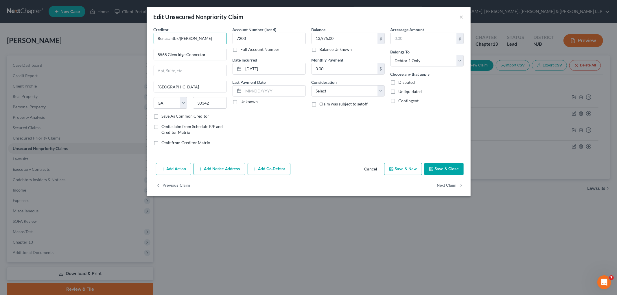
drag, startPoint x: 200, startPoint y: 38, endPoint x: 156, endPoint y: 47, distance: 45.0
click at [145, 38] on div "Edit Unsecured Nonpriority Claim × Creditor * Renasantbk/Greensky 5565 [GEOGRAP…" at bounding box center [308, 147] width 617 height 295
paste input "GreenS"
type input "GreenSky"
click at [292, 134] on div "Account Number (last 4) 7203 Full Account Number Date Incurred [DATE] Last Paym…" at bounding box center [269, 89] width 79 height 124
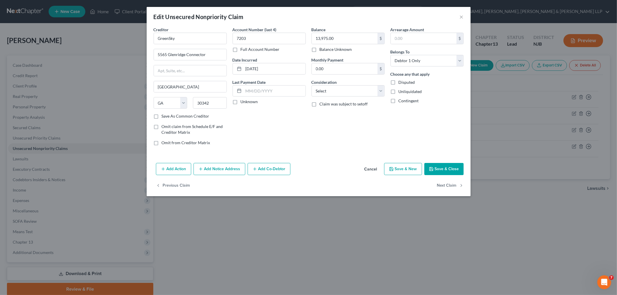
click at [443, 166] on button "Save & Close" at bounding box center [443, 169] width 39 height 12
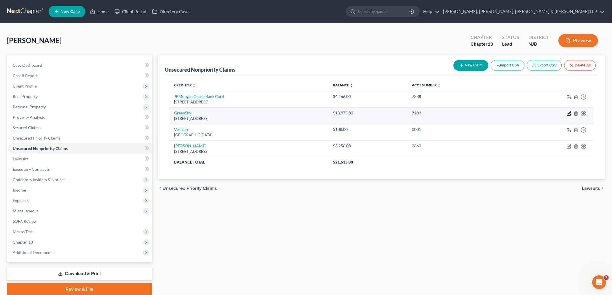
click at [569, 113] on icon "button" at bounding box center [569, 113] width 3 height 3
select select "10"
select select "0"
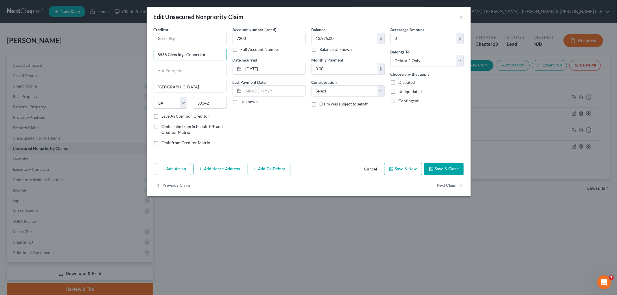
drag, startPoint x: 206, startPoint y: 55, endPoint x: 145, endPoint y: 54, distance: 60.7
click at [145, 54] on div "Edit Unsecured Nonpriority Claim × Creditor * GreenSky 5565 [GEOGRAPHIC_DATA] C…" at bounding box center [308, 147] width 617 height 295
paste input "[GEOGRAPHIC_DATA] Two"
type input "[GEOGRAPHIC_DATA] Two"
click at [172, 67] on input "text" at bounding box center [190, 70] width 73 height 11
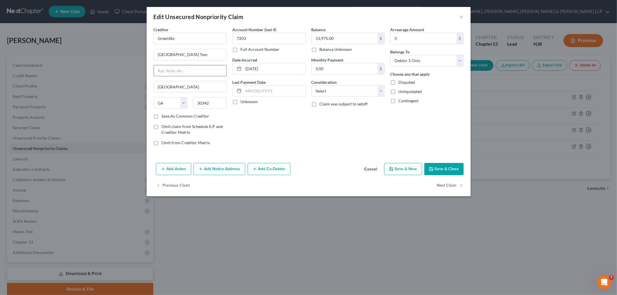
paste input "[GEOGRAPHIC_DATA]"
click at [193, 69] on input "[GEOGRAPHIC_DATA]" at bounding box center [190, 70] width 73 height 11
type input "[GEOGRAPHIC_DATA]"
click at [299, 137] on div "Account Number (last 4) 7203 Full Account Number Date Incurred [DATE] Last Paym…" at bounding box center [269, 89] width 79 height 124
click at [442, 168] on button "Save & Close" at bounding box center [443, 169] width 39 height 12
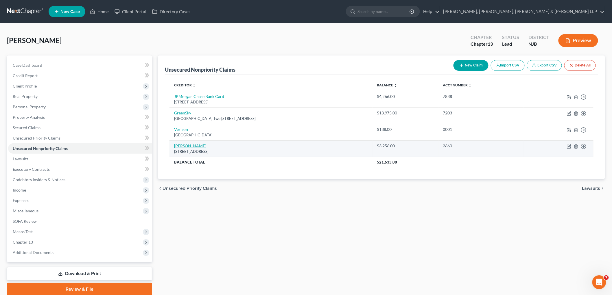
drag, startPoint x: 249, startPoint y: 151, endPoint x: 174, endPoint y: 145, distance: 75.1
click at [174, 145] on td "Vive Financal [STREET_ADDRESS]" at bounding box center [270, 149] width 203 height 16
copy td "Vive Financal [STREET_ADDRESS]"
click at [568, 147] on icon "button" at bounding box center [569, 146] width 3 height 3
select select "46"
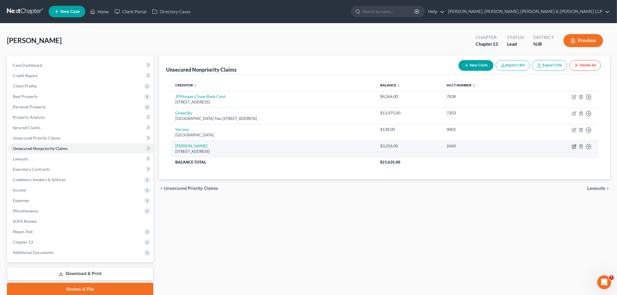
select select "2"
select select "0"
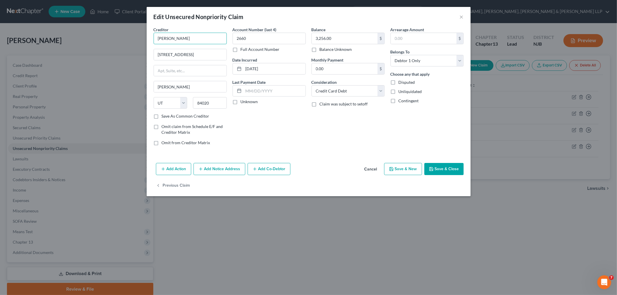
drag, startPoint x: 187, startPoint y: 39, endPoint x: 139, endPoint y: 38, distance: 48.3
click at [139, 38] on div "Edit Unsecured Nonpriority Claim × Creditor * Vive Financal 380 W Data Dr Ste […" at bounding box center [308, 147] width 617 height 295
paste input "ial LLC"
type input "Vive Financial LLC"
click at [184, 53] on input "[STREET_ADDRESS]" at bounding box center [190, 54] width 73 height 11
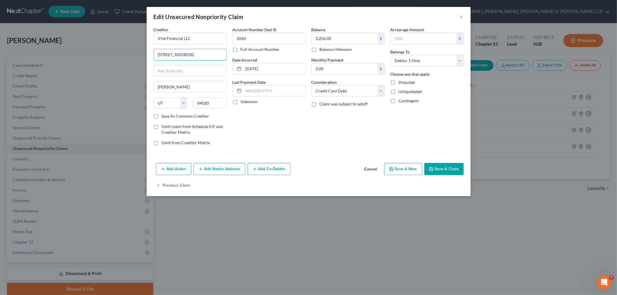
type input "[STREET_ADDRESS]"
click at [336, 137] on div "Balance 3,256.00 $ Balance Unknown Balance Undetermined 3,256.00 $ Balance Unkn…" at bounding box center [348, 89] width 79 height 124
click at [442, 167] on button "Save & Close" at bounding box center [443, 169] width 39 height 12
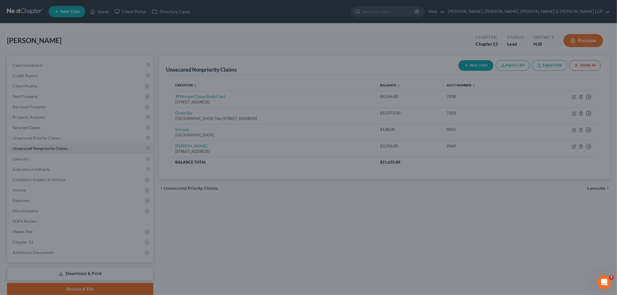
type input "0"
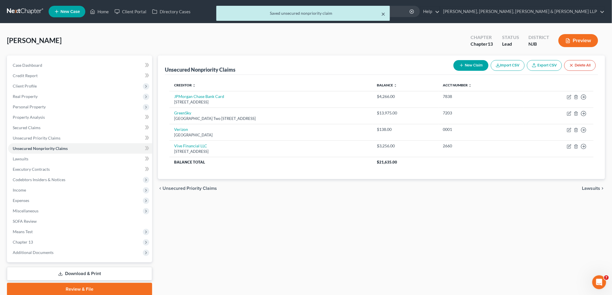
click at [385, 13] on button "×" at bounding box center [383, 13] width 4 height 7
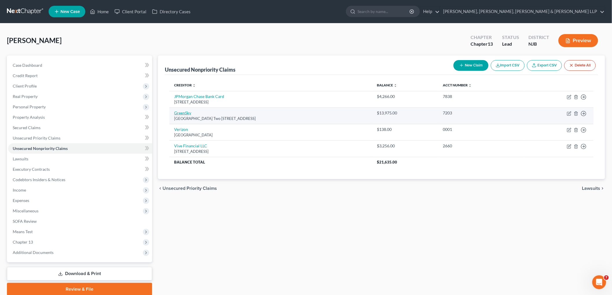
click at [189, 114] on link "GreenSky" at bounding box center [182, 112] width 17 height 5
select select "10"
select select "0"
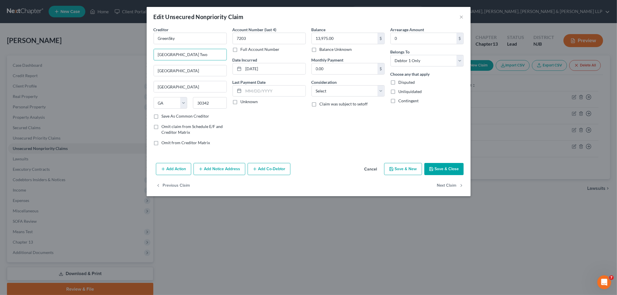
drag, startPoint x: 210, startPoint y: 53, endPoint x: 145, endPoint y: 53, distance: 64.5
click at [145, 53] on div "Edit Unsecured Nonpriority Claim × Creditor * GreenSky [GEOGRAPHIC_DATA] Two [G…" at bounding box center [308, 147] width 617 height 295
paste input "reenSky Inc."
type input "GreenSky Inc."
drag, startPoint x: 172, startPoint y: 40, endPoint x: 185, endPoint y: 65, distance: 28.8
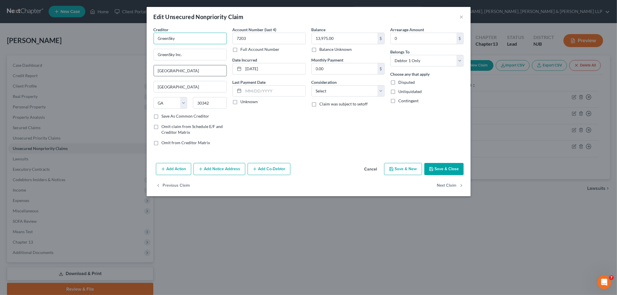
click at [155, 39] on input "GreenSky" at bounding box center [190, 39] width 73 height 12
paste input "Inc."
type input "GreenSky Inc."
click at [299, 128] on div "Account Number (last 4) 7203 Full Account Number Date Incurred [DATE] Last Paym…" at bounding box center [269, 89] width 79 height 124
drag, startPoint x: 194, startPoint y: 59, endPoint x: 152, endPoint y: 61, distance: 42.3
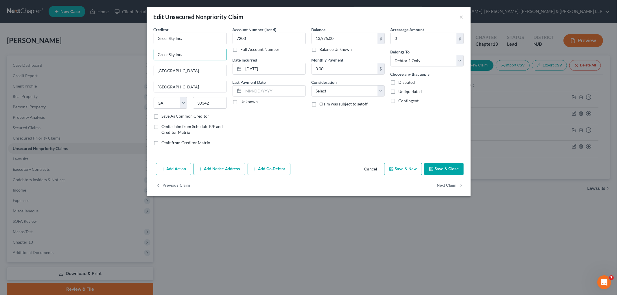
click at [148, 57] on div "Creditor * GreenSky Inc. GreenSky Inc. 5565 Glenridge Con 7th floor [GEOGRAPHIC…" at bounding box center [309, 94] width 324 height 134
paste input "PO Box 2730"
type input "PO Box 2730"
drag, startPoint x: 218, startPoint y: 108, endPoint x: 215, endPoint y: 118, distance: 10.2
click at [186, 103] on div "State [US_STATE] AK AR AZ CA CO CT DE DC [GEOGRAPHIC_DATA] [GEOGRAPHIC_DATA] GU…" at bounding box center [190, 105] width 79 height 16
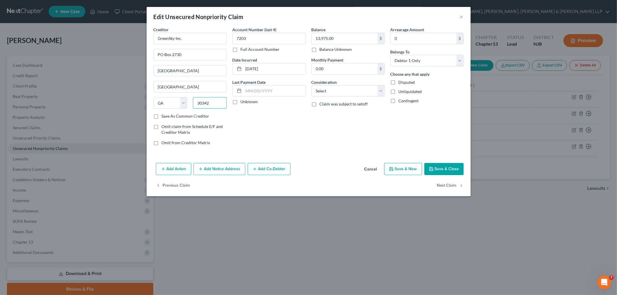
paste input "023"
type input "30023"
type input "Alpharetta"
click at [280, 134] on div "Account Number (last 4) 7203 Full Account Number Date Incurred [DATE] Last Paym…" at bounding box center [269, 89] width 79 height 124
drag, startPoint x: 215, startPoint y: 70, endPoint x: 148, endPoint y: 71, distance: 66.8
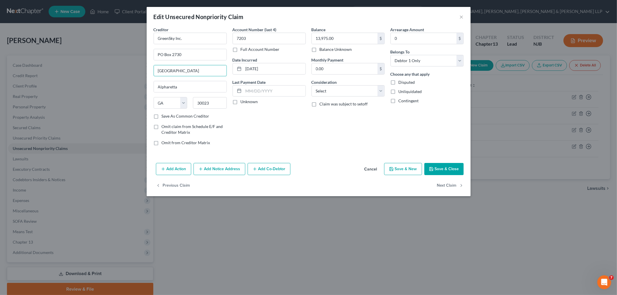
click at [148, 71] on div "Creditor * GreenSky Inc. PO Box 2730 [GEOGRAPHIC_DATA] 7th floor [GEOGRAPHIC_DA…" at bounding box center [309, 94] width 324 height 134
click at [321, 133] on div "Balance 13,975.00 $ Balance Unknown Balance Undetermined 13,975.00 $ Balance Un…" at bounding box center [348, 89] width 79 height 124
click at [447, 171] on button "Save & Close" at bounding box center [443, 169] width 39 height 12
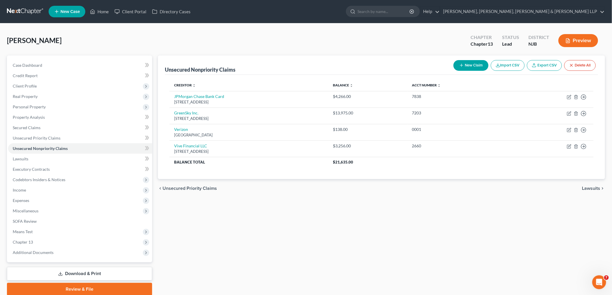
click at [475, 65] on button "New Claim" at bounding box center [470, 65] width 35 height 11
select select "0"
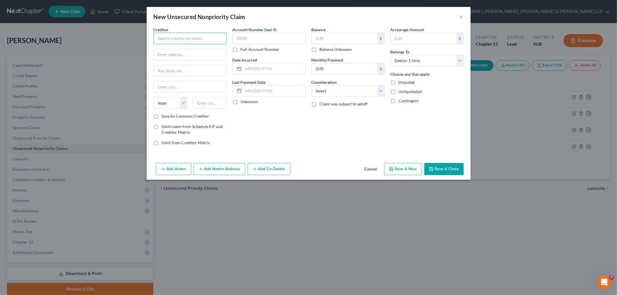
click at [166, 37] on input "text" at bounding box center [190, 39] width 73 height 12
paste input "Jefferson Capital Systems, LLC"
type input "Jefferson Capital Systems, LLC"
click at [159, 53] on input "text" at bounding box center [190, 54] width 73 height 11
paste input "PO BOX 7999"
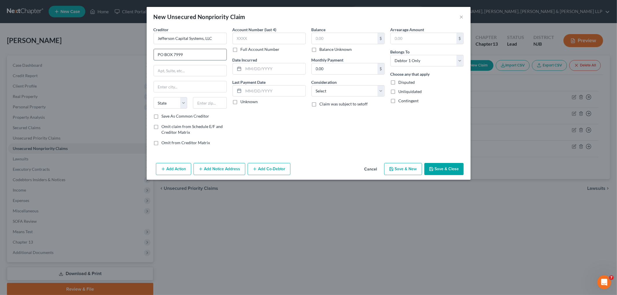
click at [160, 53] on input "PO BOX 7999" at bounding box center [190, 54] width 73 height 11
type input "P.O. Box 7999"
click at [208, 101] on input "text" at bounding box center [210, 103] width 34 height 12
paste input "56302"
type input "56302"
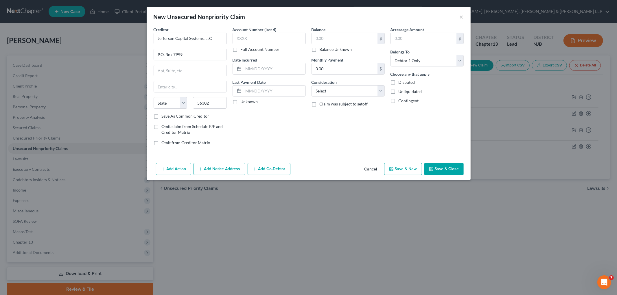
type input "Saint Cloud"
select select "24"
click at [317, 146] on div "Balance $ Balance Unknown Balance Undetermined $ Balance Unknown Monthly Paymen…" at bounding box center [348, 89] width 79 height 124
click at [339, 38] on input "text" at bounding box center [345, 38] width 66 height 11
paste input "$630.92"
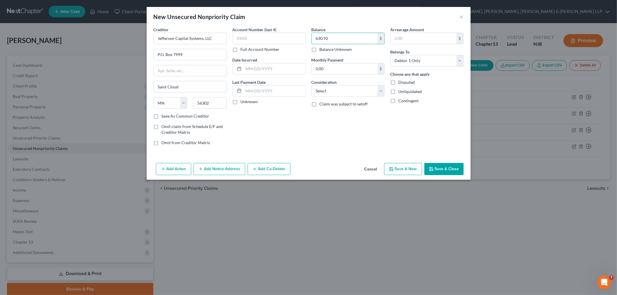
type input "630.92"
click at [326, 130] on div "Balance 630.92 $ Balance Unknown Balance Undetermined 630.92 $ Balance Unknown …" at bounding box center [348, 89] width 79 height 124
click at [457, 168] on button "Save & Close" at bounding box center [443, 169] width 39 height 12
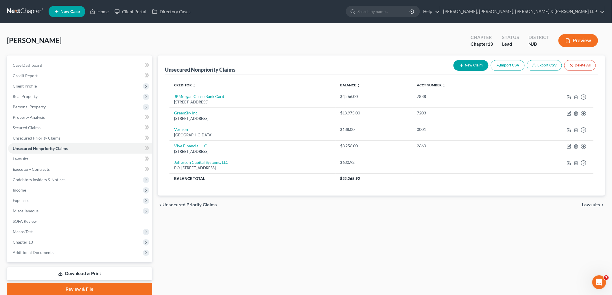
click at [475, 65] on button "New Claim" at bounding box center [470, 65] width 35 height 11
select select "0"
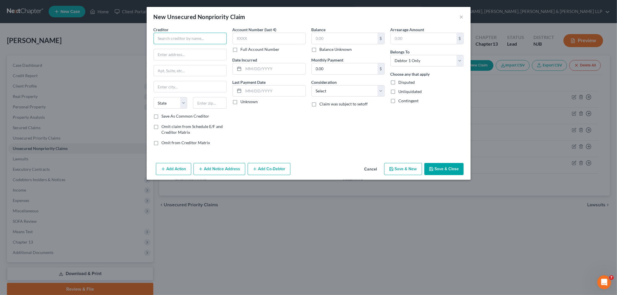
click at [174, 37] on input "text" at bounding box center [190, 39] width 73 height 12
paste input "LVNV Funding, LLC"
type input "LVNV Funding, LLC"
click at [187, 55] on input "text" at bounding box center [190, 54] width 73 height 11
paste input "Resurgent Capital Services"
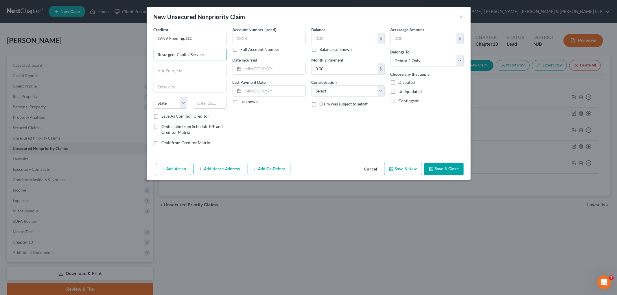
type input "Resurgent Capital Services"
click at [164, 70] on input "text" at bounding box center [190, 70] width 73 height 11
paste input "PO Box 10587"
type input "PO Box 10587"
click at [218, 99] on input "text" at bounding box center [210, 103] width 34 height 12
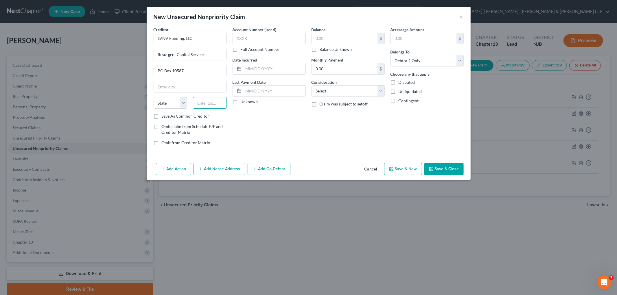
paste input "29603"
type input "29603"
click at [284, 139] on div "Account Number (last 4) Full Account Number Date Incurred Last Payment Date Unk…" at bounding box center [269, 89] width 79 height 124
type input "[GEOGRAPHIC_DATA]"
select select "42"
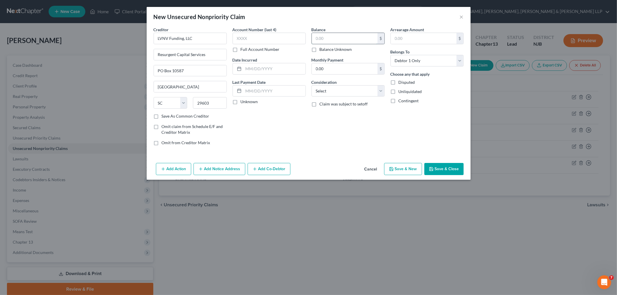
click at [324, 38] on input "text" at bounding box center [345, 38] width 66 height 11
paste input "$3495.65"
type input "3,495.65"
click at [338, 149] on div "Balance 3,495.65 $ Balance Unknown Balance Undetermined 3,495.65 $ Balance Unkn…" at bounding box center [348, 89] width 79 height 124
click at [443, 169] on button "Save & Close" at bounding box center [443, 169] width 39 height 12
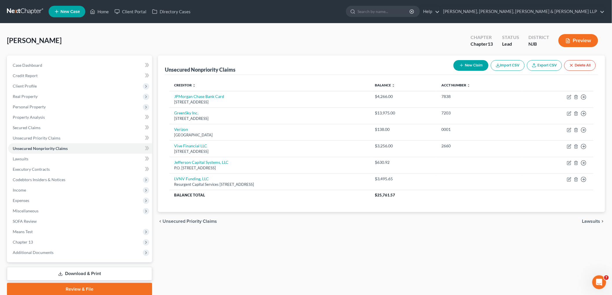
click at [467, 66] on button "New Claim" at bounding box center [470, 65] width 35 height 11
select select "0"
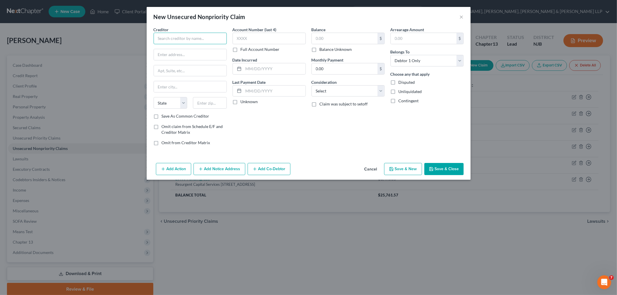
click at [182, 38] on input "text" at bounding box center [190, 39] width 73 height 12
paste input "LVNV Funding, LLC"
type input "LVNV Funding, LLC"
drag, startPoint x: 163, startPoint y: 51, endPoint x: 164, endPoint y: 48, distance: 3.0
click at [163, 51] on input "text" at bounding box center [190, 54] width 73 height 11
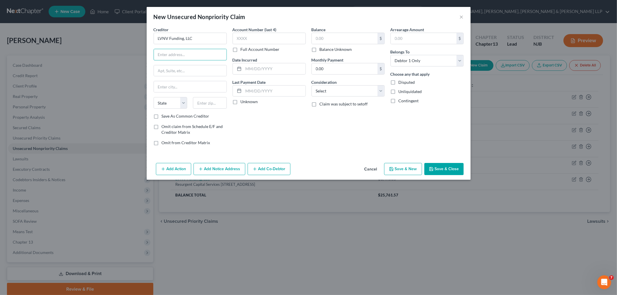
paste input "Resurgent Capital Services"
type input "Resurgent Capital Services"
click at [164, 71] on input "text" at bounding box center [190, 70] width 73 height 11
paste input "PO Box 10587"
type input "PO Box 10587"
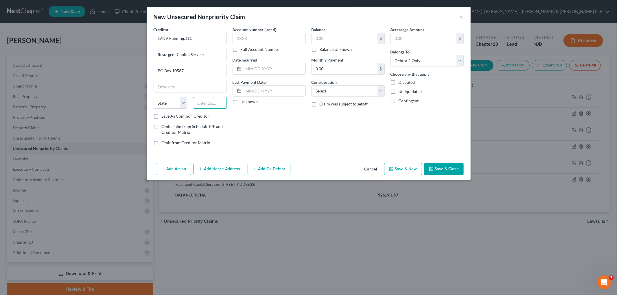
click at [210, 104] on input "text" at bounding box center [210, 103] width 34 height 12
paste input "29603"
type input "29603"
type input "[GEOGRAPHIC_DATA]"
select select "42"
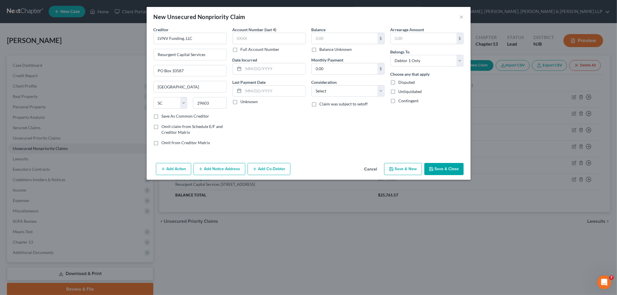
click at [295, 122] on div "Account Number (last 4) Full Account Number Date Incurred Last Payment Date Unk…" at bounding box center [269, 89] width 79 height 124
click at [325, 33] on input "text" at bounding box center [345, 38] width 66 height 11
paste input "$3620.70"
type input "3,620.70"
click at [352, 154] on div "Creditor * LVNV Funding, LLC Resurgent Capital Services [GEOGRAPHIC_DATA] [US_S…" at bounding box center [309, 94] width 324 height 134
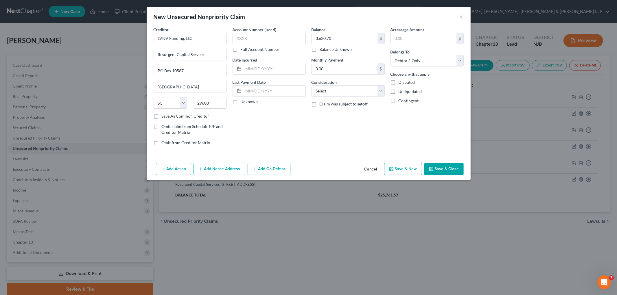
click at [443, 168] on button "Save & Close" at bounding box center [443, 169] width 39 height 12
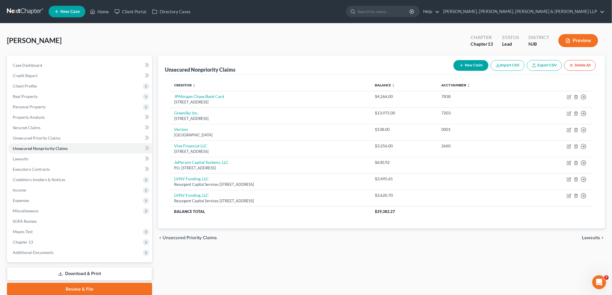
click at [471, 67] on button "New Claim" at bounding box center [470, 65] width 35 height 11
select select "0"
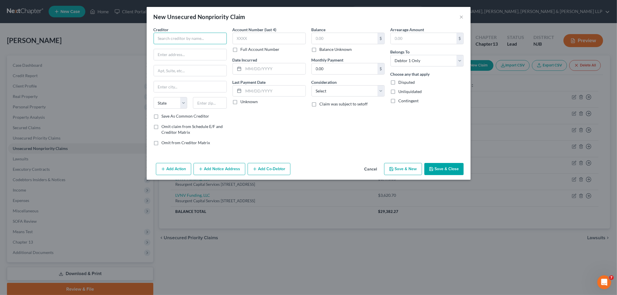
click at [177, 40] on input "text" at bounding box center [190, 39] width 73 height 12
paste input "LVNV Funding, LLC"
type input "LVNV Funding, LLC"
click at [175, 54] on input "text" at bounding box center [190, 54] width 73 height 11
paste input "Resurgent Capital Services"
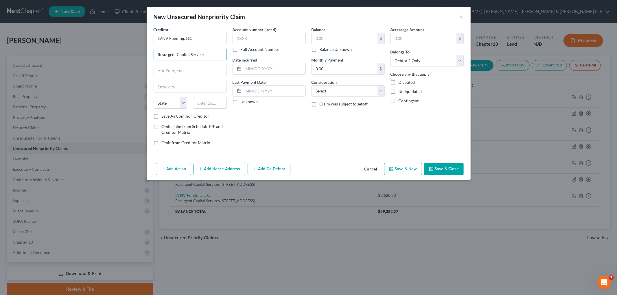
type input "Resurgent Capital Services"
click at [166, 70] on input "text" at bounding box center [190, 70] width 73 height 11
paste input "PO Box 10587"
type input "PO Box 10587"
drag, startPoint x: 212, startPoint y: 102, endPoint x: 215, endPoint y: 105, distance: 4.3
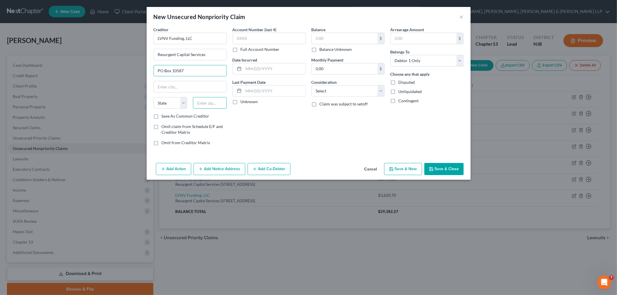
click at [212, 102] on input "text" at bounding box center [210, 103] width 34 height 12
paste input "29603"
type input "29603"
type input "[GEOGRAPHIC_DATA]"
select select "42"
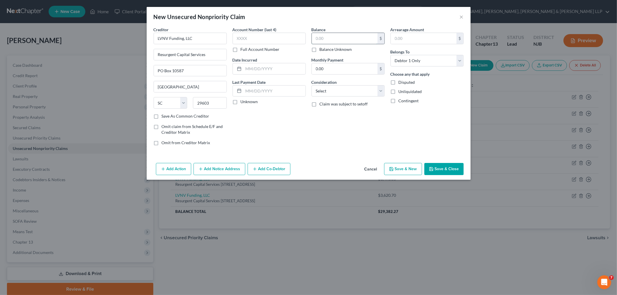
click at [330, 38] on input "text" at bounding box center [345, 38] width 66 height 11
paste input "$10773.22"
type input "10,773.22"
click at [320, 132] on div "Balance 10,773.22 $ Balance Unknown Balance Undetermined 10,773.22 $ Balance Un…" at bounding box center [348, 89] width 79 height 124
click at [446, 169] on button "Save & Close" at bounding box center [443, 169] width 39 height 12
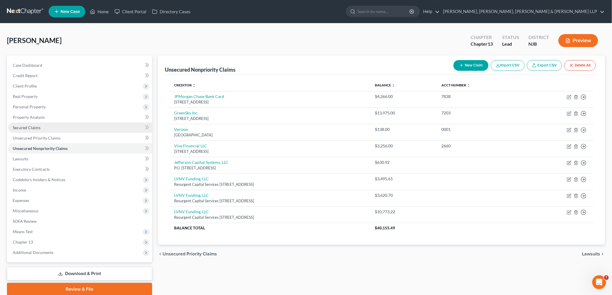
click at [31, 127] on span "Secured Claims" at bounding box center [27, 127] width 28 height 5
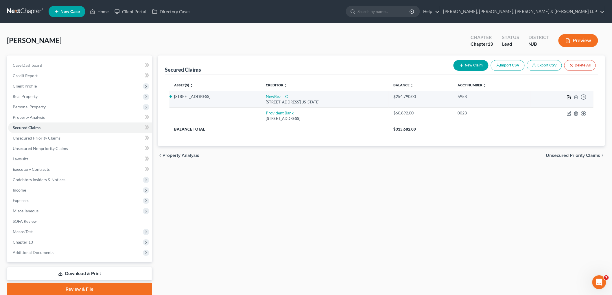
click at [568, 96] on icon "button" at bounding box center [568, 97] width 3 height 3
select select "39"
select select "0"
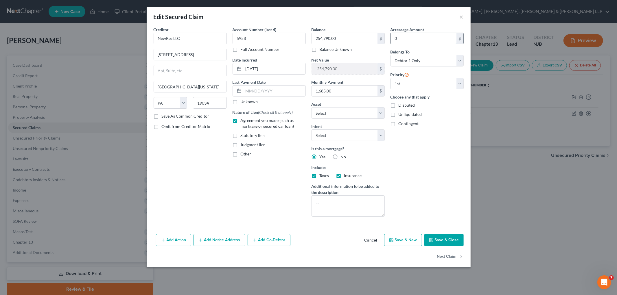
click at [431, 34] on input "0" at bounding box center [424, 38] width 66 height 11
paste input "$97,384.28"
type input "97,384.28"
click at [403, 16] on div "Edit Secured Claim ×" at bounding box center [309, 17] width 324 height 20
click at [454, 242] on button "Save & Close" at bounding box center [443, 240] width 39 height 12
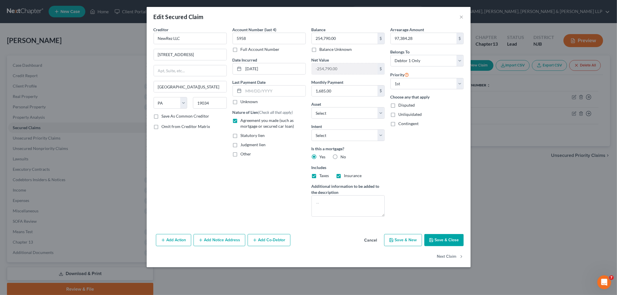
select select "2"
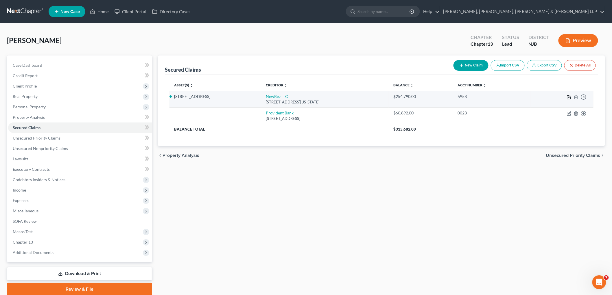
click at [569, 97] on icon "button" at bounding box center [569, 97] width 5 height 5
select select "39"
select select "2"
select select "0"
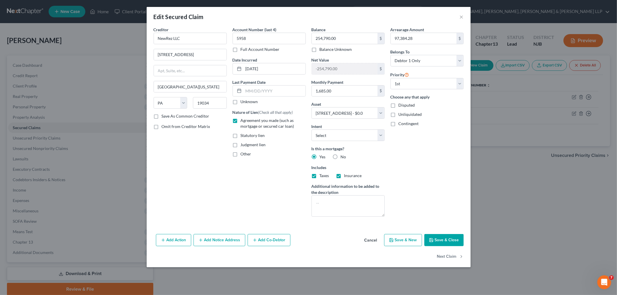
click at [223, 241] on button "Add Notice Address" at bounding box center [219, 240] width 52 height 12
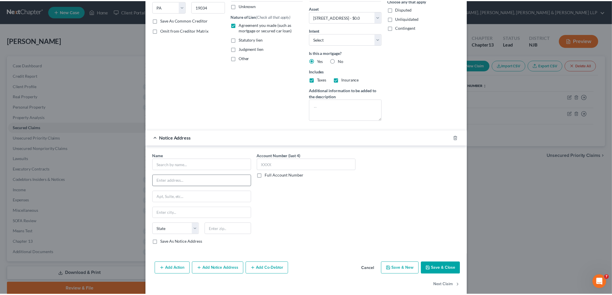
scroll to position [104, 0]
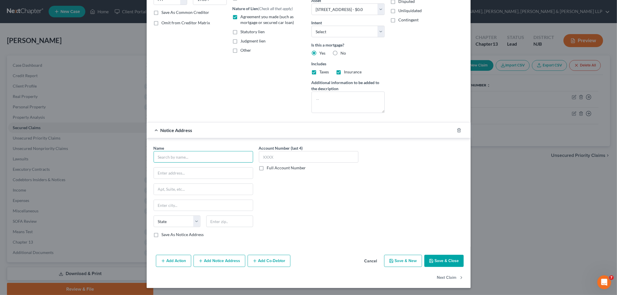
click at [199, 156] on input "text" at bounding box center [203, 157] width 99 height 12
paste input "[PERSON_NAME] LLP"
type input "[PERSON_NAME] LLP"
click at [184, 171] on input "text" at bounding box center [203, 173] width 99 height 11
paste input "[STREET_ADDRESS]"
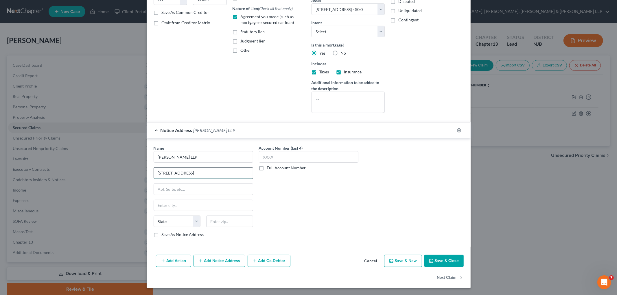
type input "[STREET_ADDRESS]"
click at [225, 224] on input "text" at bounding box center [229, 222] width 47 height 12
paste input "11530"
type input "11530"
type input "[GEOGRAPHIC_DATA]"
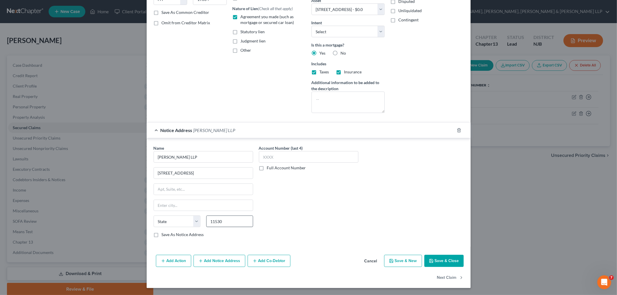
select select "35"
click at [324, 213] on div "Account Number (last 4) Full Account Number" at bounding box center [308, 193] width 105 height 97
click at [182, 236] on label "Save As Notice Address" at bounding box center [183, 235] width 42 height 6
click at [168, 236] on input "Save As Notice Address" at bounding box center [166, 234] width 4 height 4
checkbox input "true"
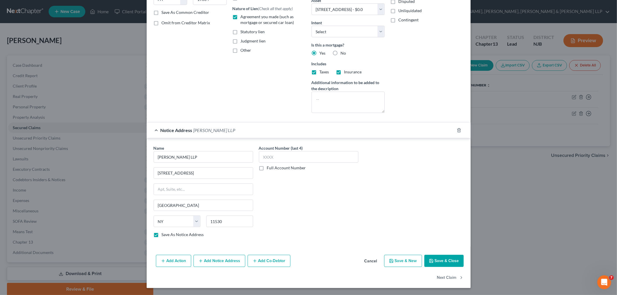
click at [319, 215] on div "Account Number (last 4) Full Account Number" at bounding box center [308, 193] width 105 height 97
click at [448, 260] on button "Save & Close" at bounding box center [443, 261] width 39 height 12
select select
checkbox input "false"
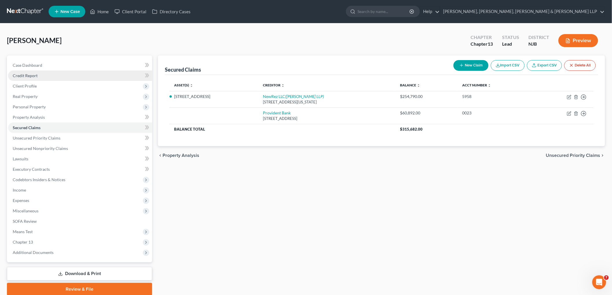
click at [29, 74] on span "Credit Report" at bounding box center [25, 75] width 25 height 5
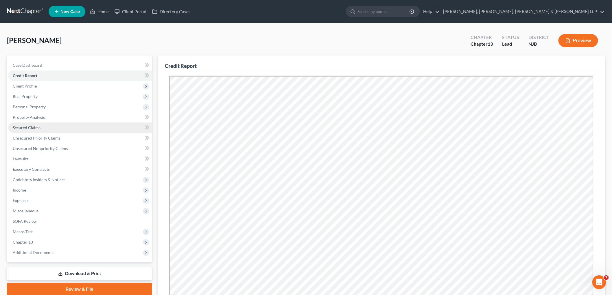
click at [30, 124] on link "Secured Claims" at bounding box center [80, 128] width 144 height 10
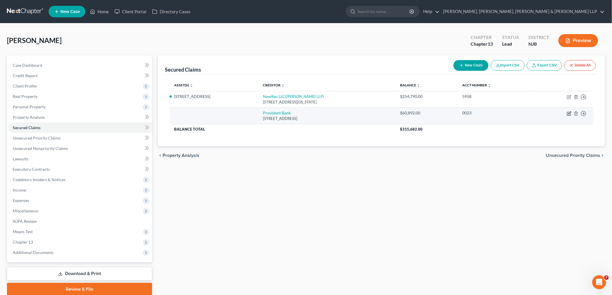
click at [568, 113] on icon "button" at bounding box center [569, 113] width 5 height 5
select select "33"
select select "0"
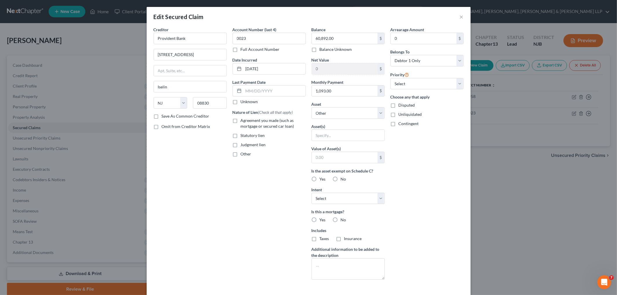
click at [241, 122] on label "Agreement you made (such as mortgage or secured car loan)" at bounding box center [273, 124] width 65 height 12
click at [243, 121] on input "Agreement you made (such as mortgage or secured car loan)" at bounding box center [245, 120] width 4 height 4
checkbox input "true"
click at [349, 119] on select "Select Other Multiple Assets [STREET_ADDRESS] - $0.0" at bounding box center [347, 113] width 73 height 12
select select "2"
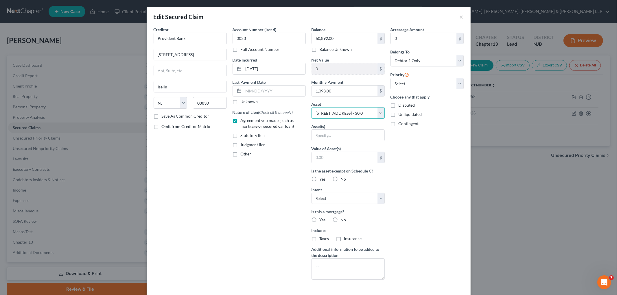
click at [311, 107] on select "Select Other Multiple Assets [STREET_ADDRESS] - $0.0" at bounding box center [347, 113] width 73 height 12
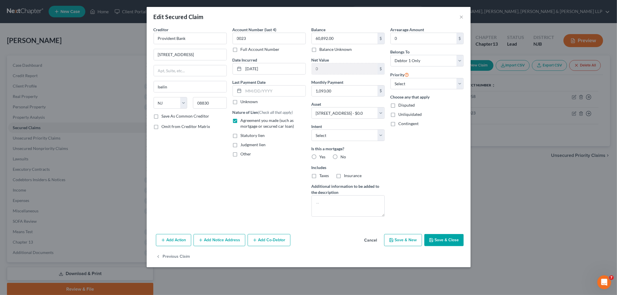
click at [448, 235] on button "Save & Close" at bounding box center [443, 240] width 39 height 12
select select
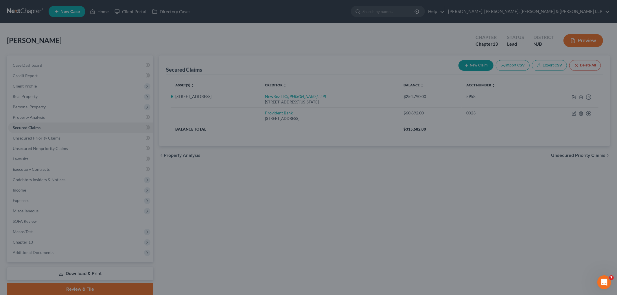
type input "-315,682.00"
select select "2"
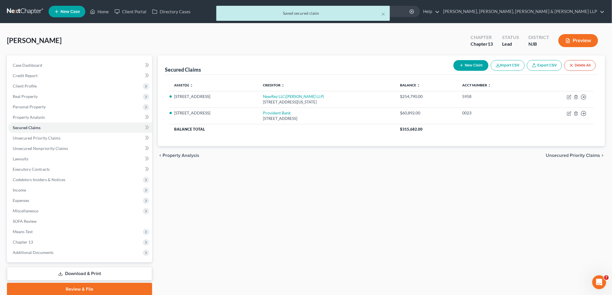
click at [555, 156] on span "Unsecured Priority Claims" at bounding box center [573, 155] width 54 height 5
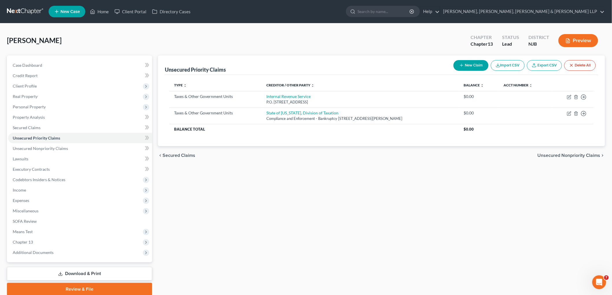
click at [555, 156] on span "Unsecured Nonpriority Claims" at bounding box center [568, 155] width 63 height 5
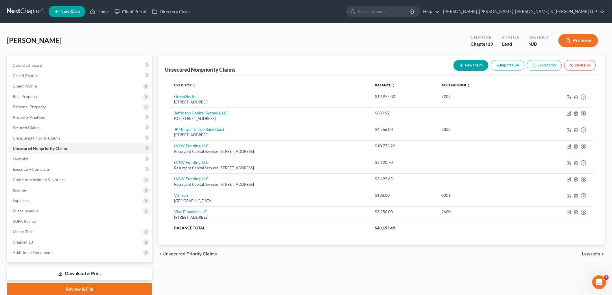
click at [596, 254] on span "Lawsuits" at bounding box center [591, 254] width 18 height 5
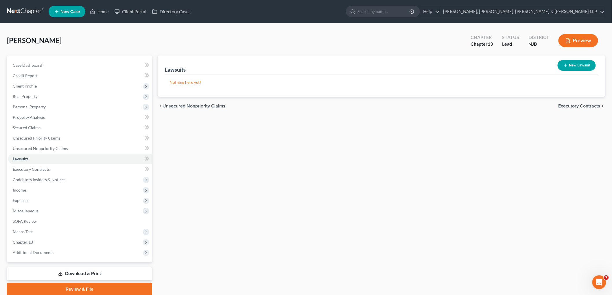
click at [123, 37] on div "[PERSON_NAME] Upgraded Chapter Chapter 13 Status [GEOGRAPHIC_DATA] [GEOGRAPHIC_…" at bounding box center [306, 42] width 598 height 25
click at [35, 212] on span "Miscellaneous" at bounding box center [26, 210] width 26 height 5
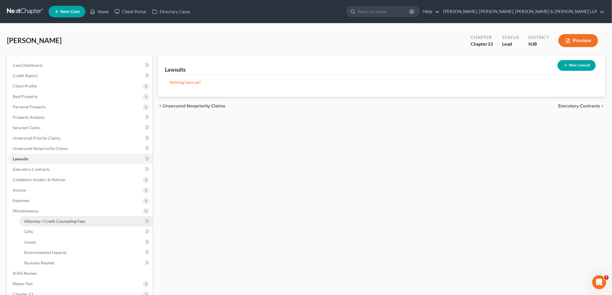
click at [36, 218] on link "Attorney / Credit Counseling Fees" at bounding box center [86, 221] width 132 height 10
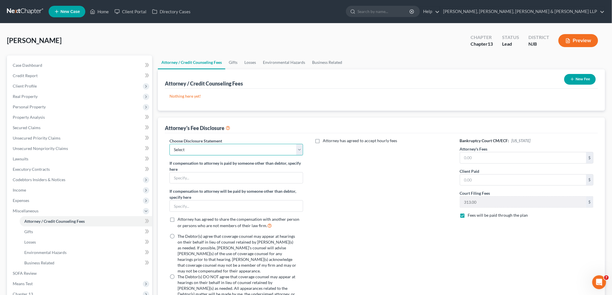
drag, startPoint x: 215, startPoint y: 149, endPoint x: 212, endPoint y: 152, distance: 3.3
click at [215, 149] on select "Select Chapter 13 Disclosure Statement Chapter 7 Disclosure Statement" at bounding box center [236, 150] width 134 height 12
select select "0"
click at [169, 144] on select "Select Chapter 13 Disclosure Statement Chapter 7 Disclosure Statement" at bounding box center [236, 150] width 134 height 12
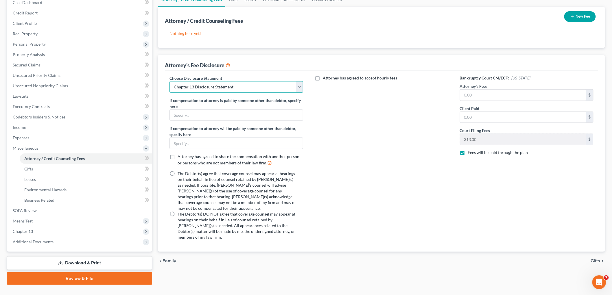
scroll to position [64, 0]
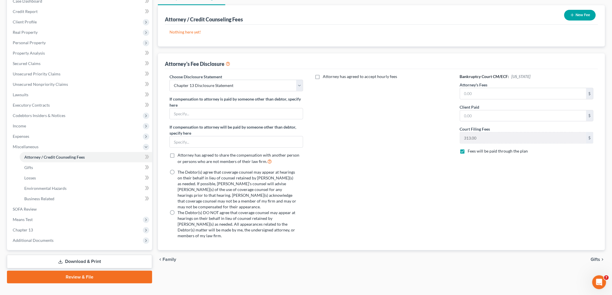
click at [178, 173] on label "The Debtor(s) agree that coverage counsel may appear at hearings on their behal…" at bounding box center [237, 189] width 119 height 40
click at [180, 173] on input "The Debtor(s) agree that coverage counsel may appear at hearings on their behal…" at bounding box center [182, 171] width 4 height 4
radio input "true"
click at [323, 77] on label "Attorney has agreed to accept hourly fees" at bounding box center [360, 77] width 74 height 6
click at [325, 77] on input "Attorney has agreed to accept hourly fees" at bounding box center [327, 76] width 4 height 4
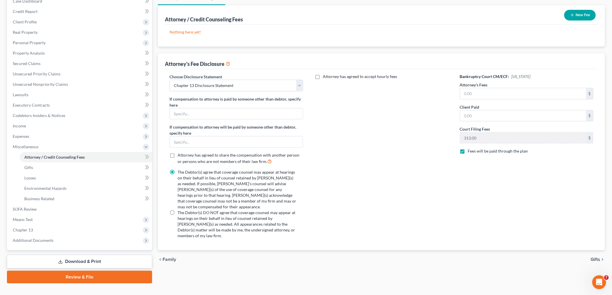
checkbox input "true"
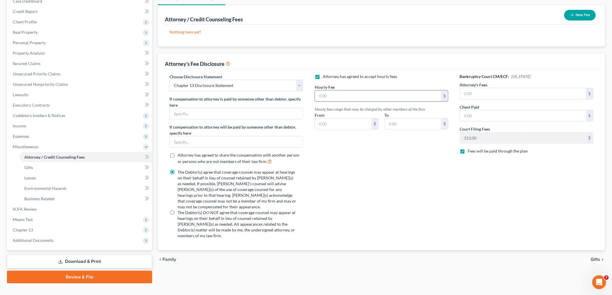
click at [342, 100] on input "text" at bounding box center [378, 95] width 126 height 11
type input "525"
type input "195"
type input "525"
click at [493, 116] on input "text" at bounding box center [523, 115] width 126 height 11
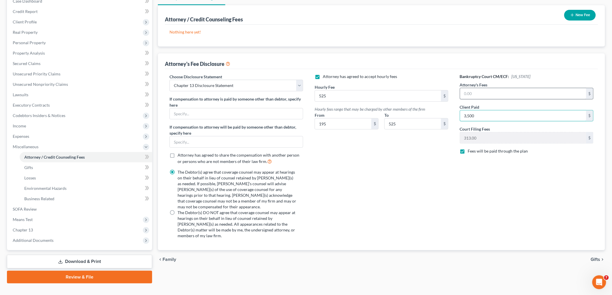
type input "3,500"
click at [487, 96] on input "text" at bounding box center [523, 93] width 126 height 11
type input "6,500"
click at [472, 202] on div "Bankruptcy Court CM/ECF: [US_STATE] Attorney's Fees 6,500 $ Client Paid 3,500 $…" at bounding box center [526, 159] width 145 height 170
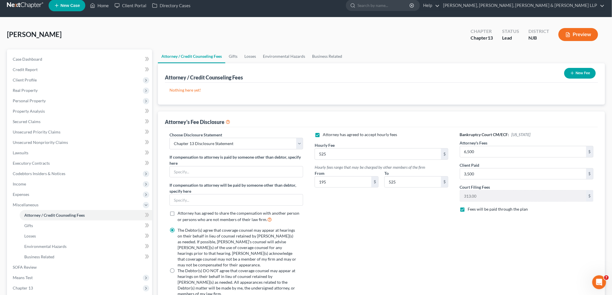
scroll to position [0, 0]
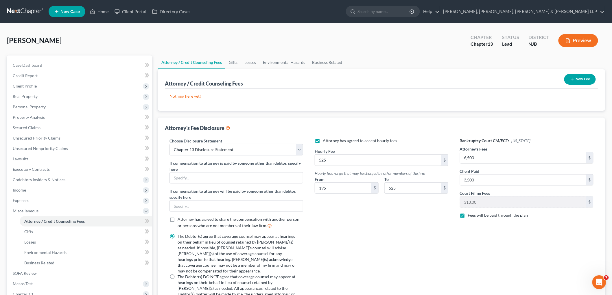
click at [578, 76] on button "New Fee" at bounding box center [580, 79] width 32 height 11
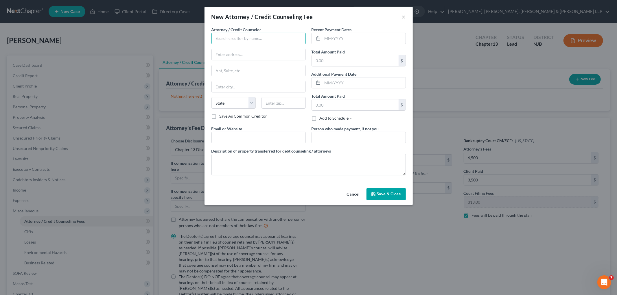
click at [230, 33] on input "text" at bounding box center [258, 39] width 94 height 12
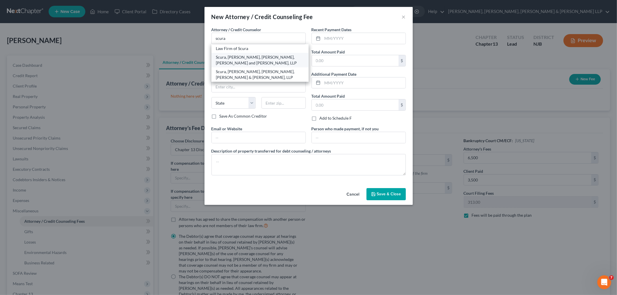
click at [230, 62] on div "Scura, [PERSON_NAME], [PERSON_NAME], [PERSON_NAME] and [PERSON_NAME], LLP" at bounding box center [260, 60] width 88 height 12
type input "Scura, [PERSON_NAME], [PERSON_NAME], [PERSON_NAME] and [PERSON_NAME], LLP"
type input "1599 Hamburg Tpk"
type input "[PERSON_NAME]"
select select "33"
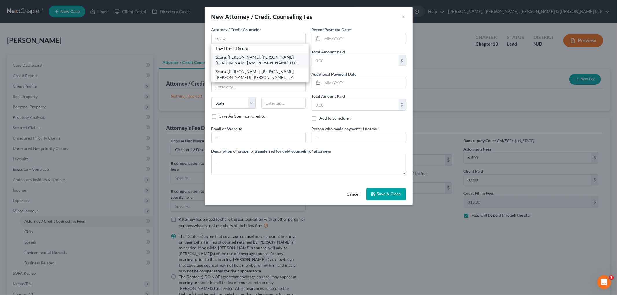
type input "07470"
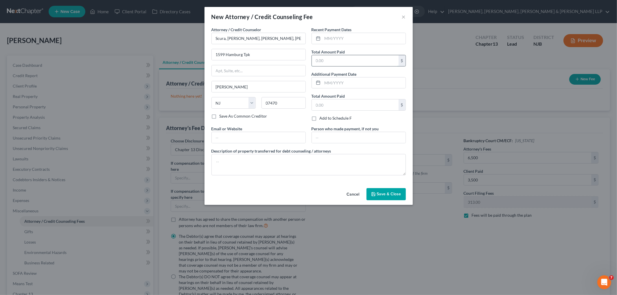
click at [322, 60] on input "text" at bounding box center [355, 60] width 87 height 11
type input "3,500"
click at [326, 37] on input "text" at bounding box center [363, 38] width 83 height 11
click at [267, 136] on input "text" at bounding box center [259, 137] width 94 height 11
click at [337, 138] on input "text" at bounding box center [359, 137] width 94 height 11
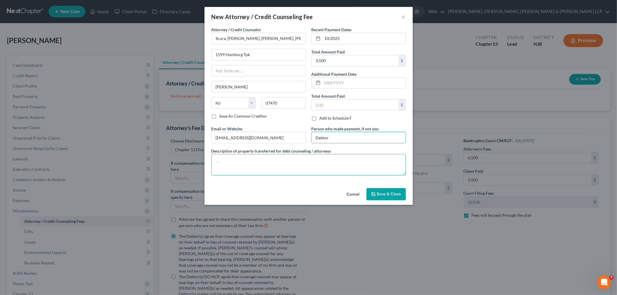
click at [305, 164] on textarea at bounding box center [308, 164] width 194 height 21
click at [303, 193] on div "Cancel Save & Close" at bounding box center [308, 195] width 208 height 19
click at [385, 197] on button "Save & Close" at bounding box center [385, 194] width 39 height 12
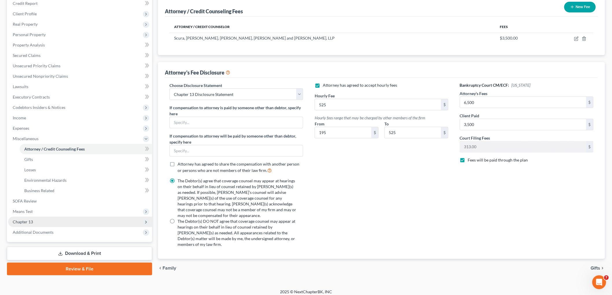
scroll to position [74, 0]
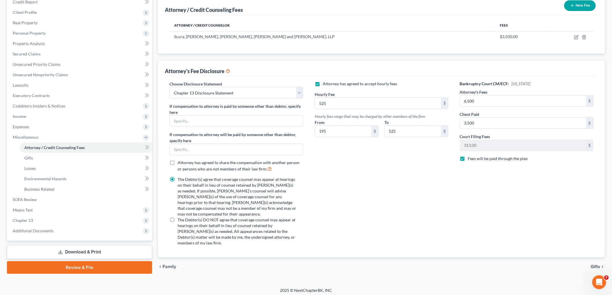
drag, startPoint x: 74, startPoint y: 253, endPoint x: 91, endPoint y: 258, distance: 18.5
click at [74, 253] on link "Download & Print" at bounding box center [79, 252] width 145 height 14
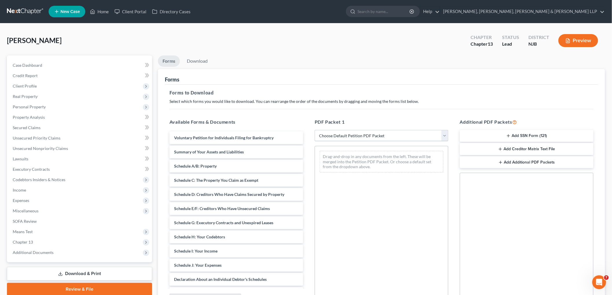
click at [342, 133] on select "Choose Default Petition PDF Packet Complete Bankruptcy Petition (all forms and …" at bounding box center [382, 136] width 134 height 12
click at [315, 130] on select "Choose Default Petition PDF Packet Complete Bankruptcy Petition (all forms and …" at bounding box center [382, 136] width 134 height 12
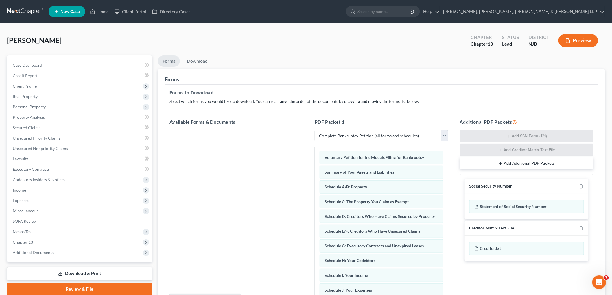
click at [346, 137] on select "Choose Default Petition PDF Packet Complete Bankruptcy Petition (all forms and …" at bounding box center [382, 136] width 134 height 12
click at [315, 130] on select "Choose Default Petition PDF Packet Complete Bankruptcy Petition (all forms and …" at bounding box center [382, 136] width 134 height 12
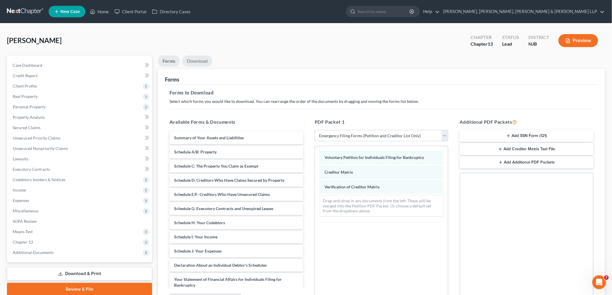
click at [199, 57] on link "Download" at bounding box center [197, 61] width 30 height 11
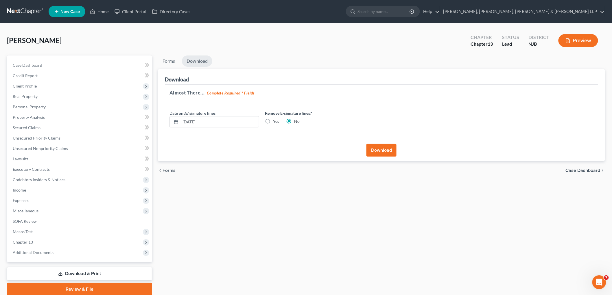
click at [273, 123] on label "Yes" at bounding box center [276, 122] width 6 height 6
click at [275, 122] on input "Yes" at bounding box center [277, 121] width 4 height 4
click at [165, 57] on link "Forms" at bounding box center [169, 61] width 22 height 11
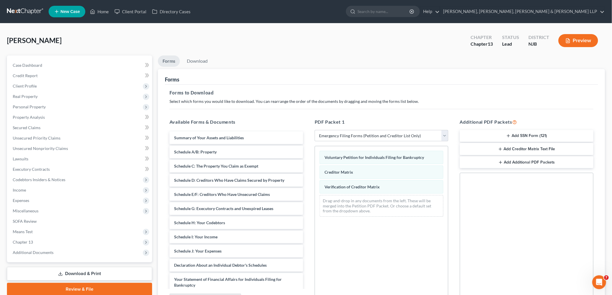
drag, startPoint x: 527, startPoint y: 134, endPoint x: 476, endPoint y: 139, distance: 50.2
click at [527, 134] on button "Add SSN Form (121)" at bounding box center [527, 136] width 134 height 12
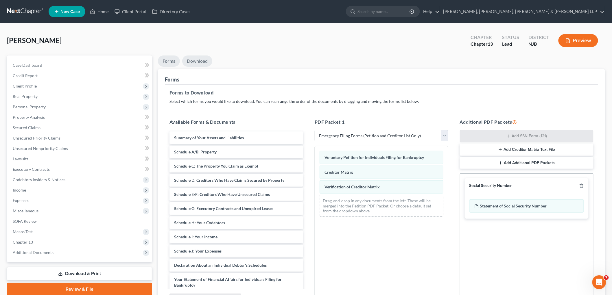
click at [202, 59] on link "Download" at bounding box center [197, 61] width 30 height 11
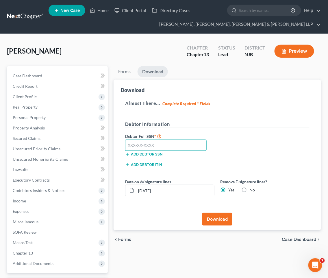
click at [153, 142] on input "text" at bounding box center [166, 145] width 82 height 12
click at [252, 137] on div "Debtor Full SSN * 108-30-0907 Add debtor SSN" at bounding box center [217, 146] width 190 height 29
click at [216, 219] on button "Download" at bounding box center [217, 219] width 30 height 13
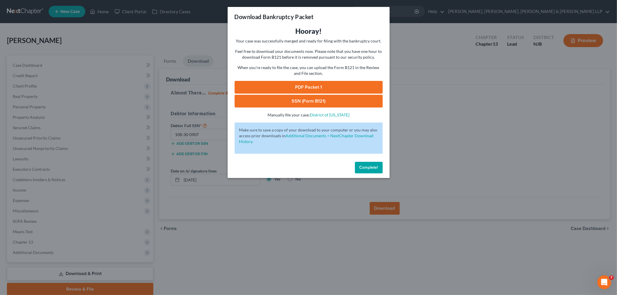
click at [287, 88] on link "PDF Packet 1" at bounding box center [308, 87] width 148 height 13
click at [250, 99] on link "SSN (Form B121)" at bounding box center [308, 101] width 148 height 13
click at [370, 165] on span "Complete!" at bounding box center [368, 167] width 19 height 5
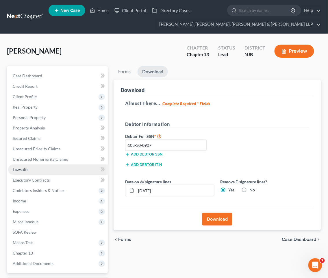
click at [23, 169] on span "Lawsuits" at bounding box center [21, 169] width 16 height 5
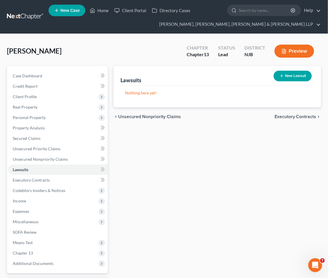
click at [289, 75] on button "New Lawsuit" at bounding box center [293, 76] width 38 height 11
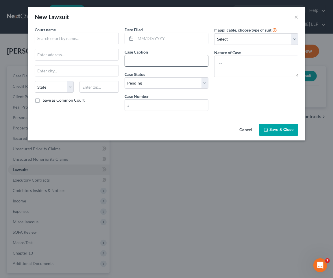
click at [141, 58] on input "text" at bounding box center [167, 60] width 84 height 11
paste input "Us Bank Trust Nation Vs [PERSON_NAME]"
click at [139, 102] on input "text" at bounding box center [167, 104] width 84 height 11
paste input "SWCF011840-23"
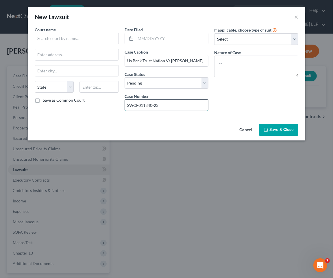
click at [136, 104] on input "SWCF011840-23" at bounding box center [167, 104] width 84 height 11
click at [146, 81] on select "Select Pending On Appeal Concluded" at bounding box center [167, 83] width 84 height 12
click at [125, 77] on select "Select Pending On Appeal Concluded" at bounding box center [167, 83] width 84 height 12
click at [168, 35] on input "text" at bounding box center [172, 38] width 73 height 11
paste input "[DATE]"
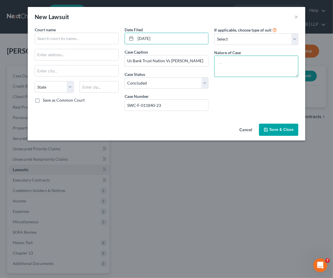
click at [249, 64] on textarea at bounding box center [256, 66] width 84 height 21
paste textarea "Residential Mortgage Foreclosure"
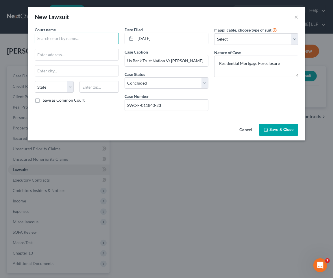
click at [66, 38] on input "text" at bounding box center [77, 39] width 84 height 12
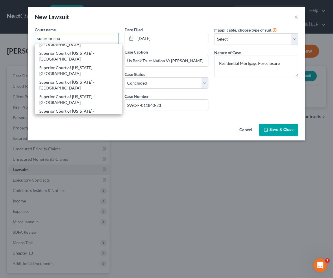
scroll to position [96, 0]
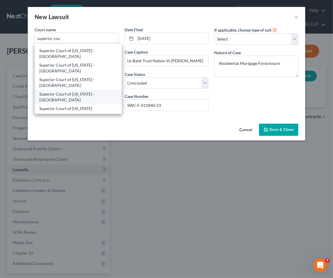
click at [89, 96] on div "Superior Court of [US_STATE] - [GEOGRAPHIC_DATA]" at bounding box center [78, 97] width 78 height 12
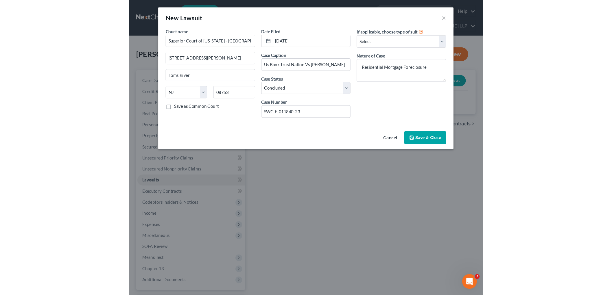
scroll to position [0, 0]
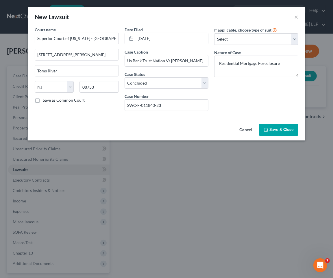
click at [267, 128] on icon "button" at bounding box center [266, 129] width 5 height 5
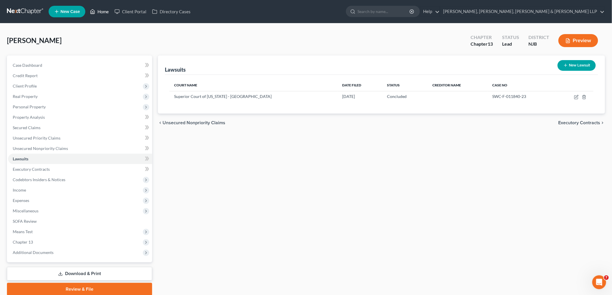
click at [99, 13] on link "Home" at bounding box center [99, 11] width 25 height 10
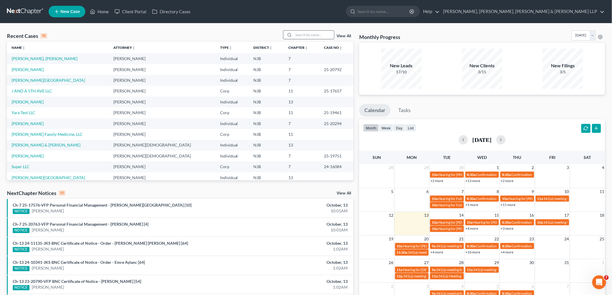
click at [307, 35] on input "search" at bounding box center [313, 35] width 40 height 8
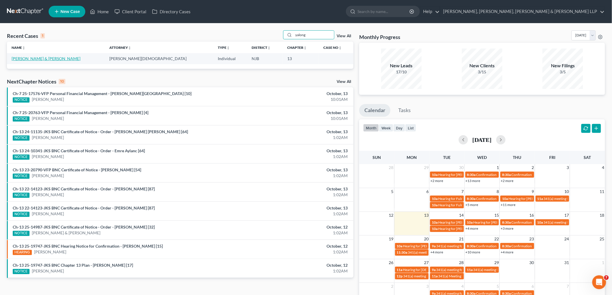
click at [41, 58] on link "[PERSON_NAME] & [PERSON_NAME]" at bounding box center [46, 58] width 69 height 5
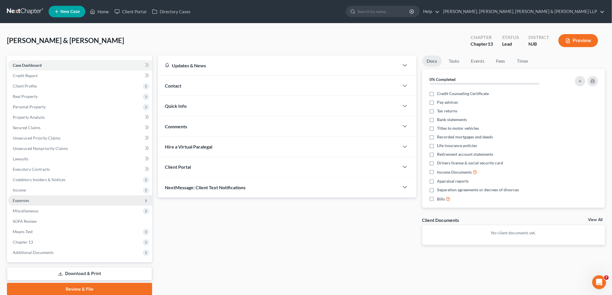
click at [26, 189] on span "Income" at bounding box center [80, 190] width 144 height 10
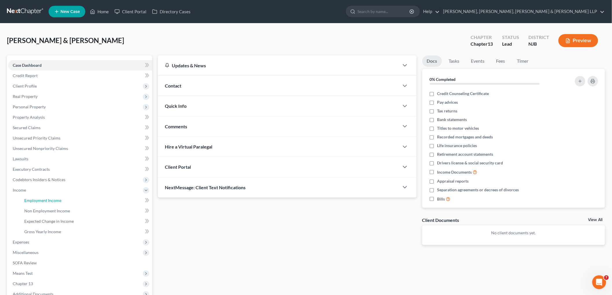
click at [33, 201] on span "Employment Income" at bounding box center [42, 200] width 37 height 5
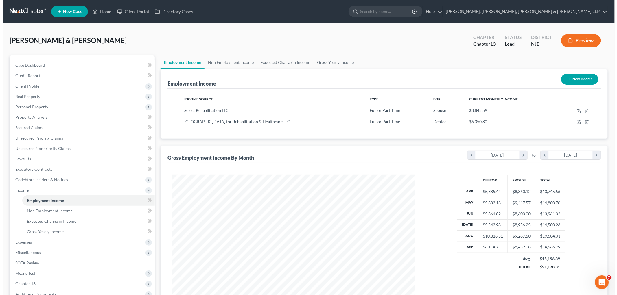
scroll to position [121, 254]
click at [575, 122] on icon "button" at bounding box center [576, 122] width 5 height 5
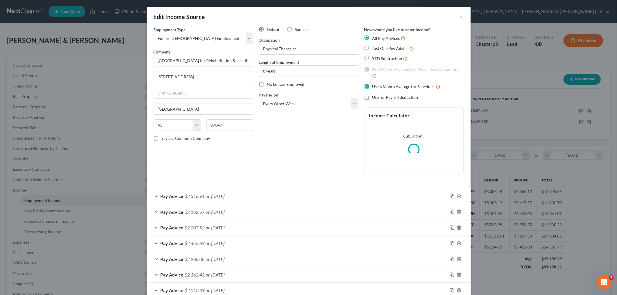
scroll to position [122, 256]
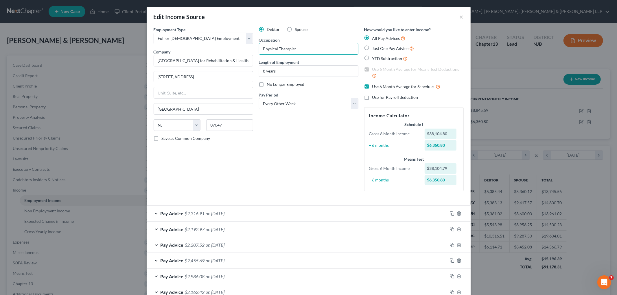
drag, startPoint x: 267, startPoint y: 48, endPoint x: 246, endPoint y: 48, distance: 21.1
click at [246, 48] on div "Employment Type * Select Full or [DEMOGRAPHIC_DATA] Employment Self Employment …" at bounding box center [309, 114] width 316 height 174
click at [299, 170] on div "Debtor Spouse Occupation Nurse Length of Employment 3 years No Longer Employed …" at bounding box center [308, 111] width 105 height 169
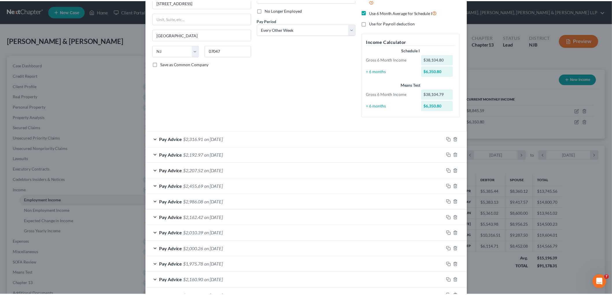
scroll to position [147, 0]
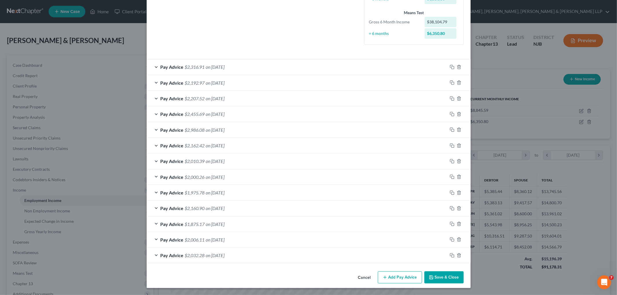
drag, startPoint x: 436, startPoint y: 276, endPoint x: 412, endPoint y: 244, distance: 40.3
click at [437, 276] on button "Save & Close" at bounding box center [443, 277] width 39 height 12
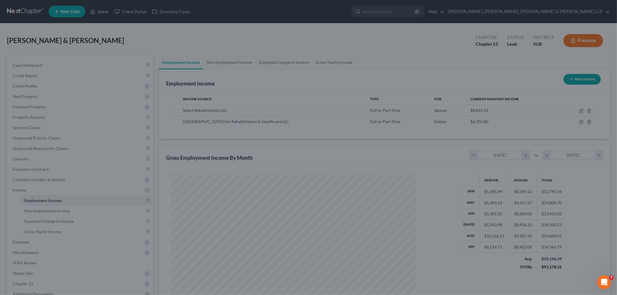
scroll to position [289009, 288876]
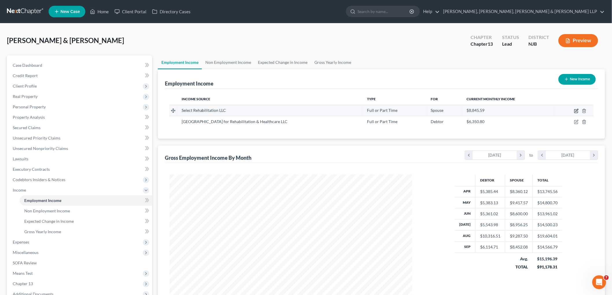
click at [576, 109] on icon "button" at bounding box center [576, 111] width 5 height 5
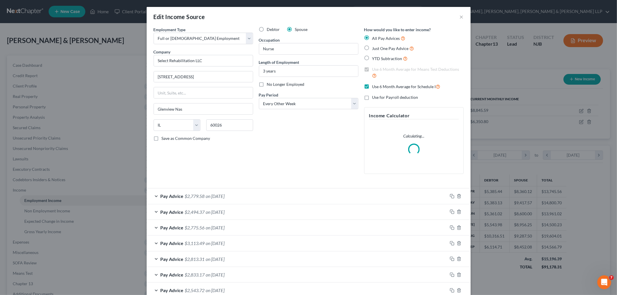
scroll to position [122, 256]
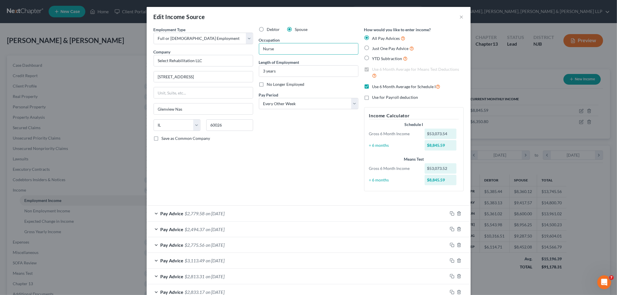
drag, startPoint x: 278, startPoint y: 47, endPoint x: 249, endPoint y: 48, distance: 29.5
click at [249, 48] on div "Employment Type * Select Full or [DEMOGRAPHIC_DATA] Employment Self Employment …" at bounding box center [309, 114] width 316 height 174
paste input "Physical therapist"
drag, startPoint x: 275, startPoint y: 68, endPoint x: 241, endPoint y: 71, distance: 33.7
click at [241, 71] on div "Employment Type * Select Full or [DEMOGRAPHIC_DATA] Employment Self Employment …" at bounding box center [309, 114] width 316 height 174
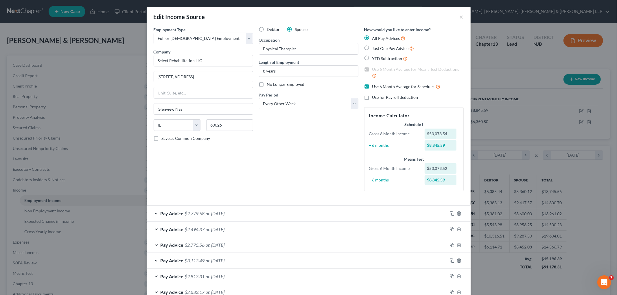
drag, startPoint x: 270, startPoint y: 142, endPoint x: 298, endPoint y: 149, distance: 28.8
click at [270, 142] on div "Debtor Spouse Occupation Physical Therapist Length of Employment 8 years No Lon…" at bounding box center [308, 111] width 105 height 169
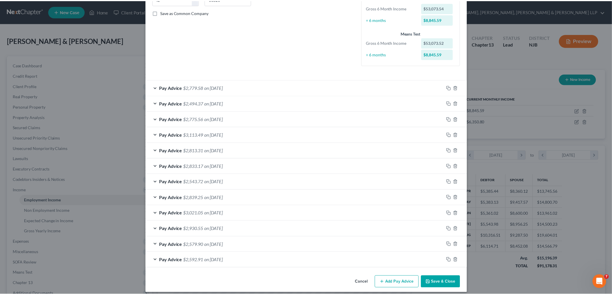
scroll to position [131, 0]
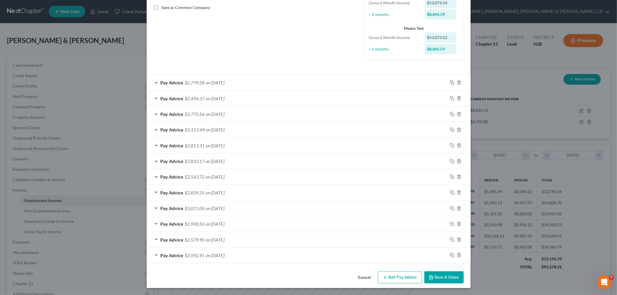
click at [448, 279] on button "Save & Close" at bounding box center [443, 277] width 39 height 12
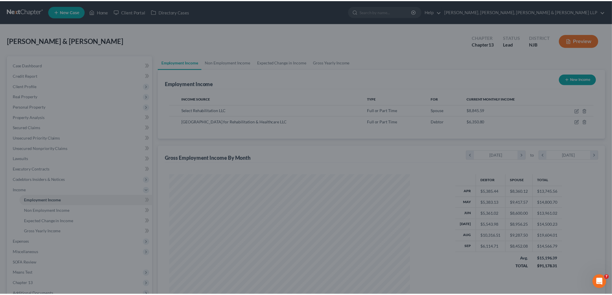
scroll to position [289009, 288876]
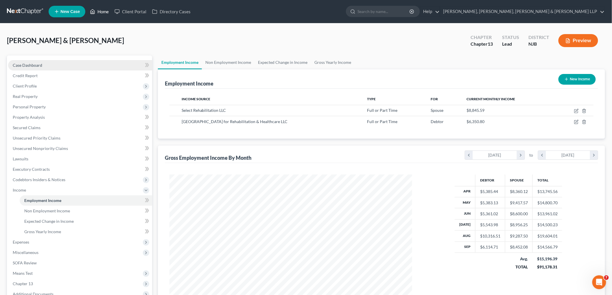
click at [103, 14] on link "Home" at bounding box center [99, 11] width 25 height 10
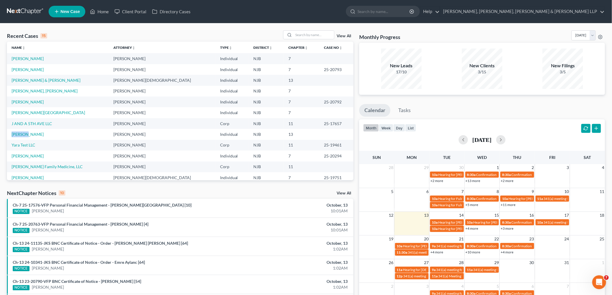
drag, startPoint x: 8, startPoint y: 135, endPoint x: 27, endPoint y: 137, distance: 18.6
click at [27, 137] on td "[PERSON_NAME]" at bounding box center [58, 134] width 102 height 11
copy link "[PERSON_NAME]"
click at [29, 134] on link "[PERSON_NAME]" at bounding box center [28, 134] width 32 height 5
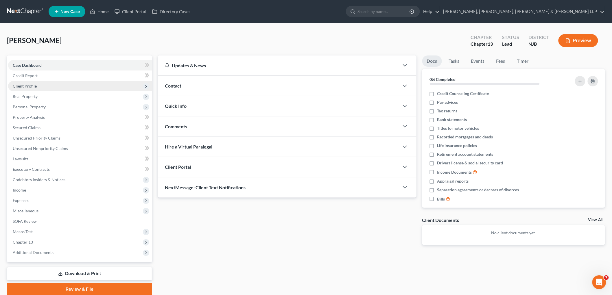
click at [29, 86] on span "Client Profile" at bounding box center [25, 86] width 24 height 5
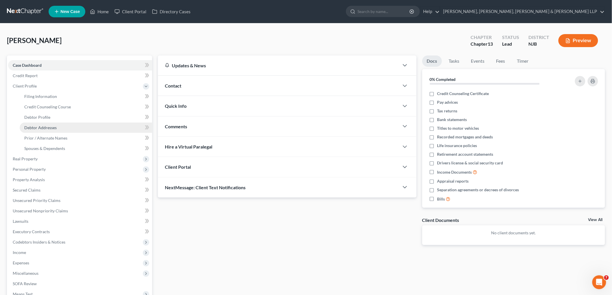
click at [39, 124] on link "Debtor Addresses" at bounding box center [86, 128] width 132 height 10
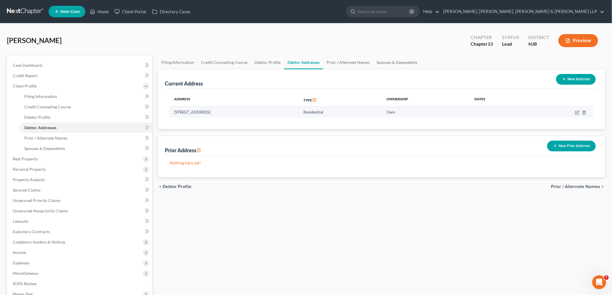
drag, startPoint x: 171, startPoint y: 113, endPoint x: 210, endPoint y: 111, distance: 38.8
click at [210, 111] on td "[STREET_ADDRESS]" at bounding box center [233, 112] width 129 height 11
copy td "[STREET_ADDRESS]"
click at [102, 9] on link "Home" at bounding box center [99, 11] width 25 height 10
